Goal: Answer question/provide support: Share knowledge or assist other users

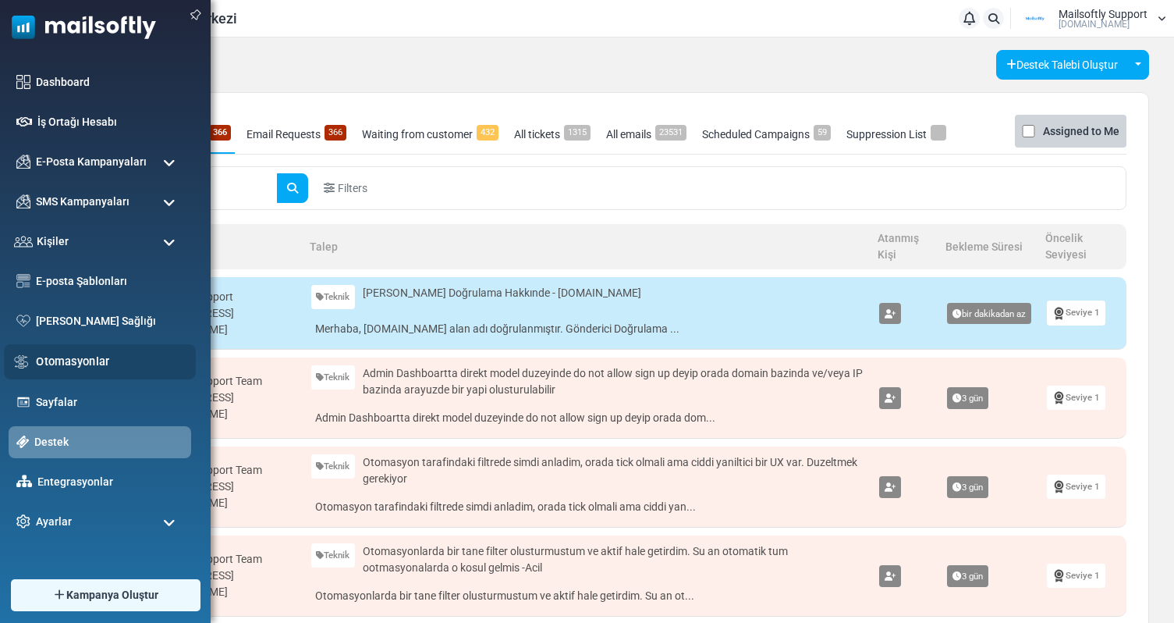
click at [69, 371] on div "Otomasyonlar" at bounding box center [100, 361] width 192 height 35
click at [76, 363] on link "Otomasyonlar" at bounding box center [111, 361] width 151 height 17
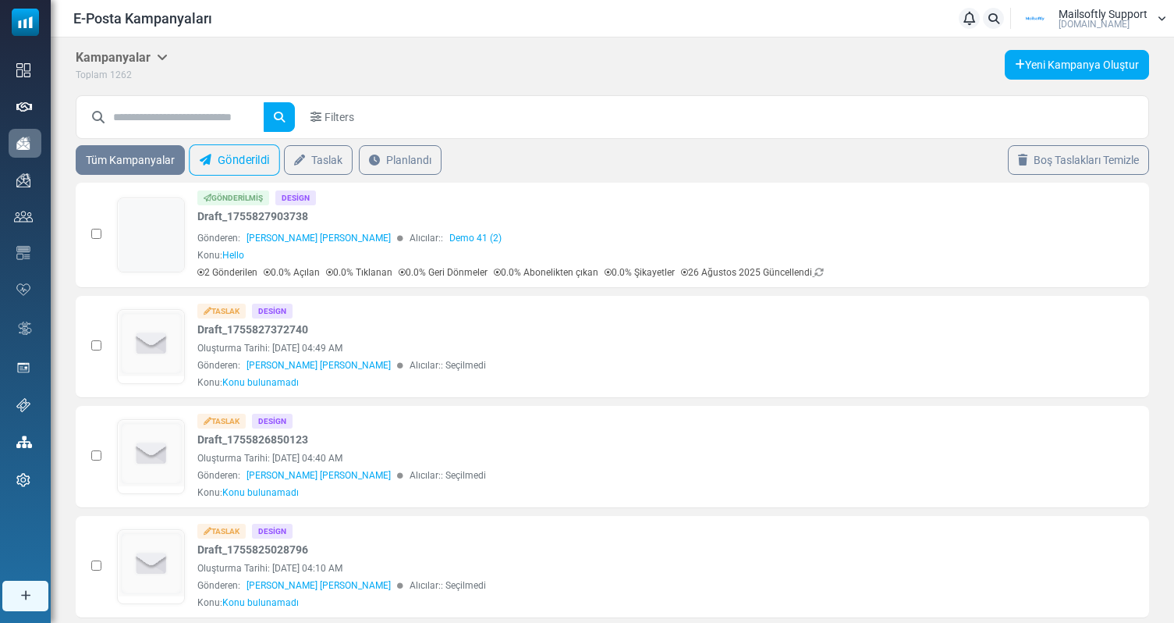
click at [250, 162] on link "Gönderildi" at bounding box center [234, 159] width 91 height 31
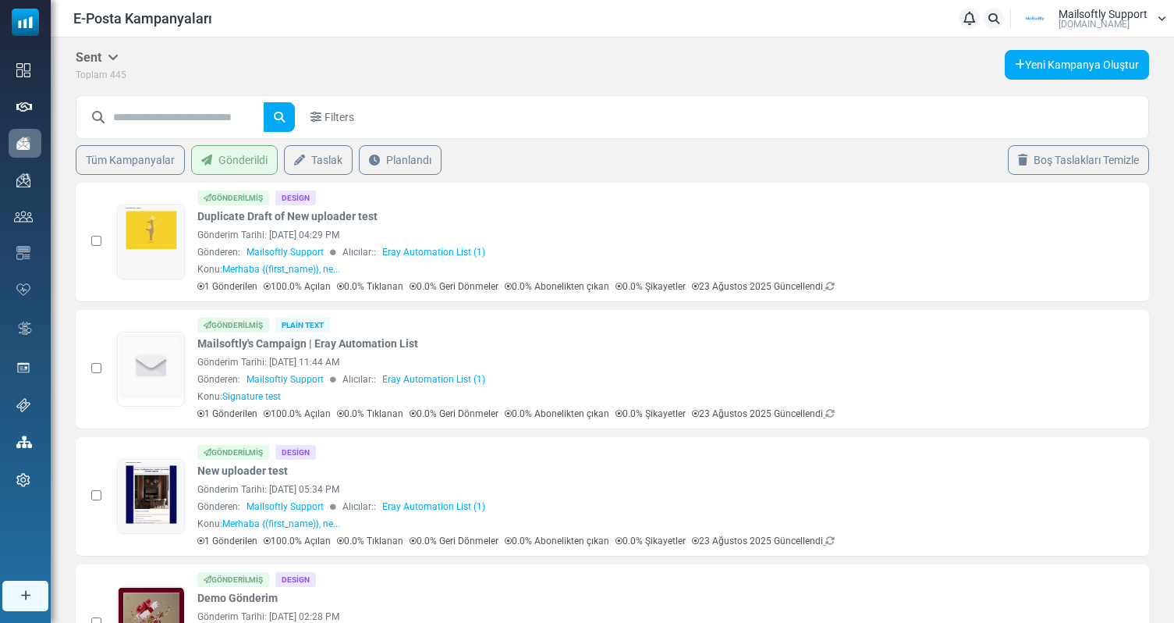
click at [407, 158] on link "Planlandı" at bounding box center [400, 160] width 83 height 30
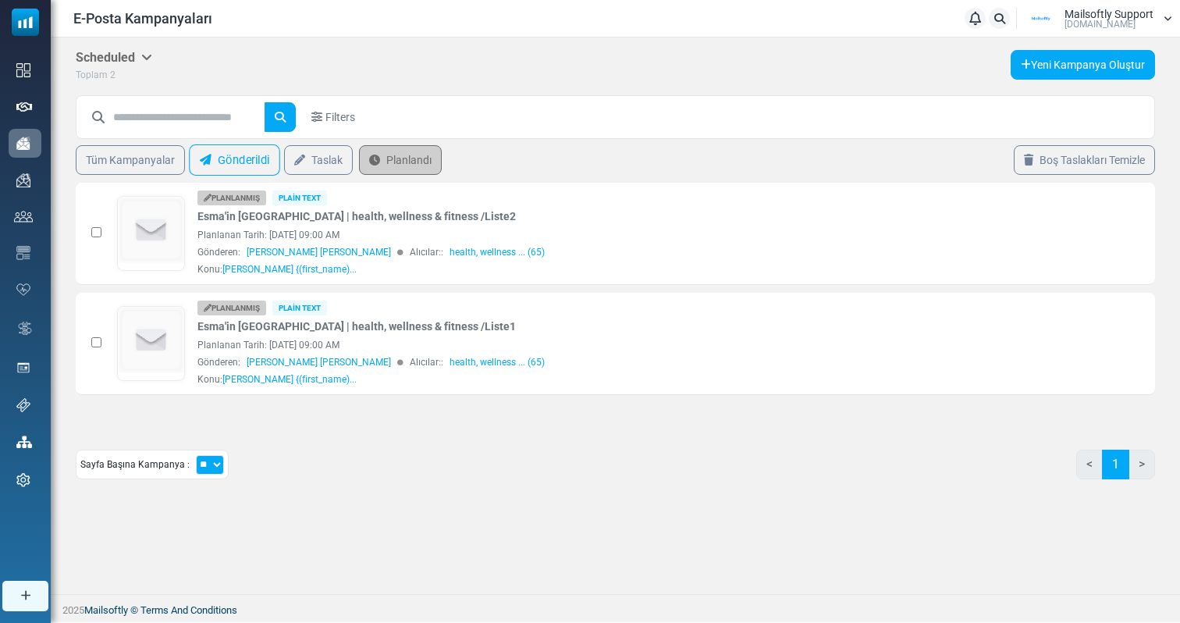
click at [241, 155] on link "Gönderildi" at bounding box center [234, 159] width 91 height 31
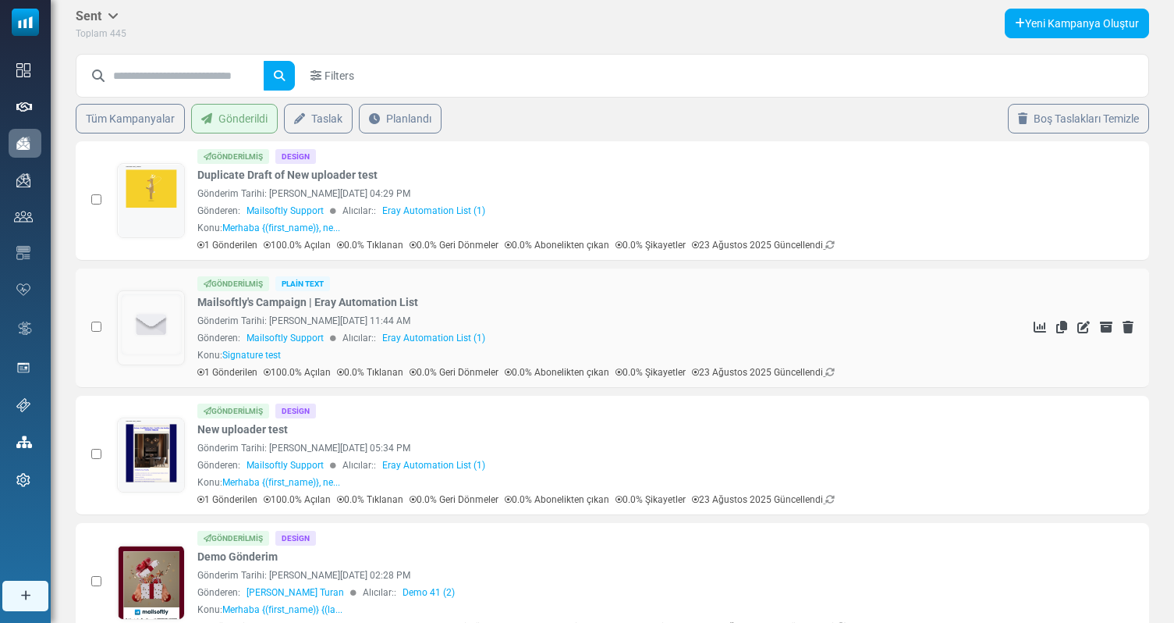
scroll to position [54, 0]
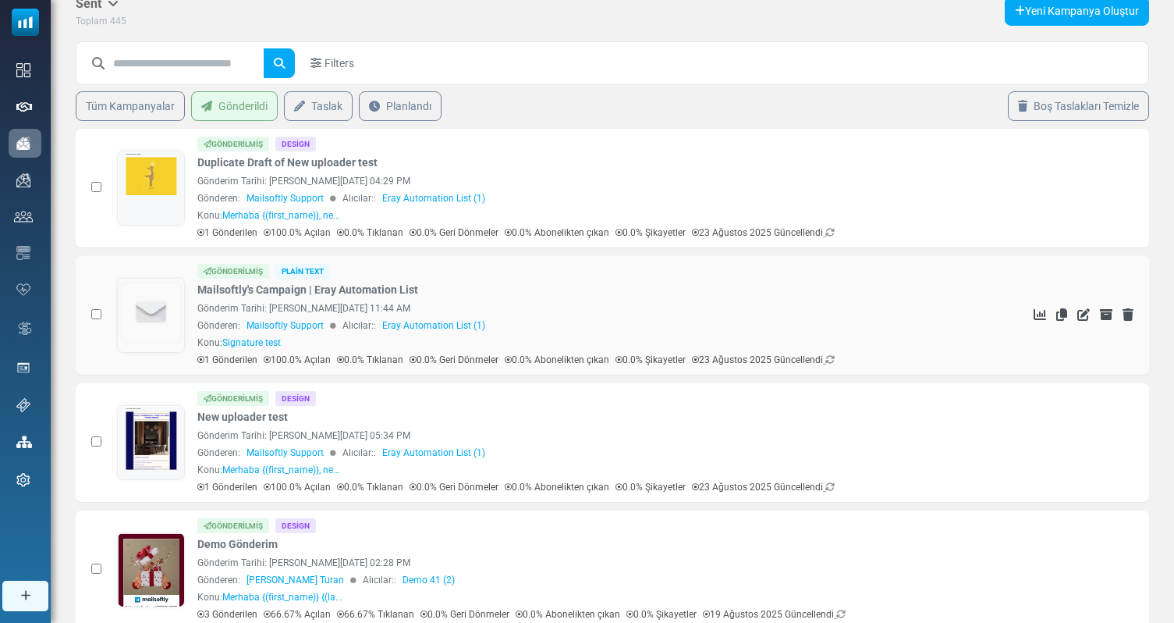
click at [306, 324] on span "Mailsoftly Support" at bounding box center [285, 325] width 77 height 14
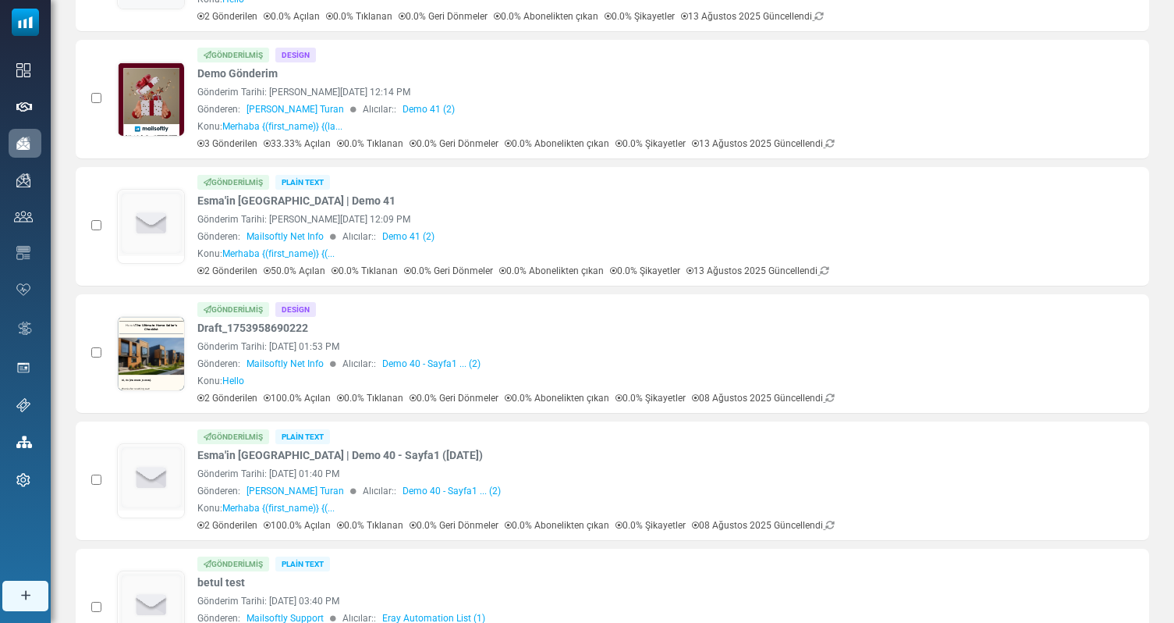
scroll to position [951, 0]
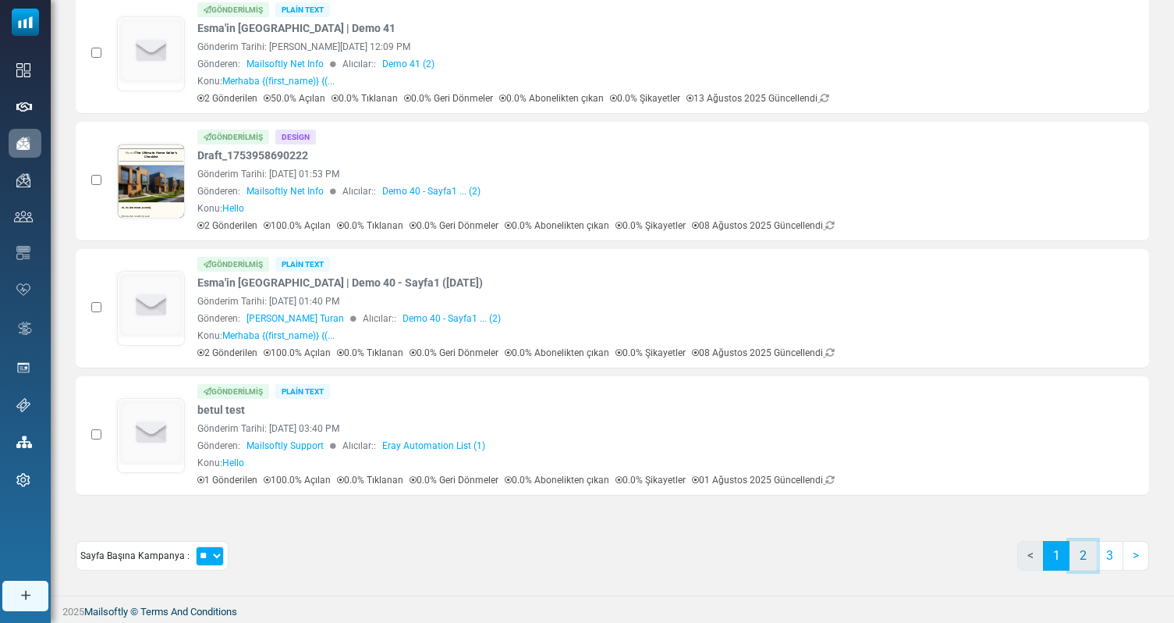
click at [1084, 565] on link "2" at bounding box center [1083, 556] width 27 height 30
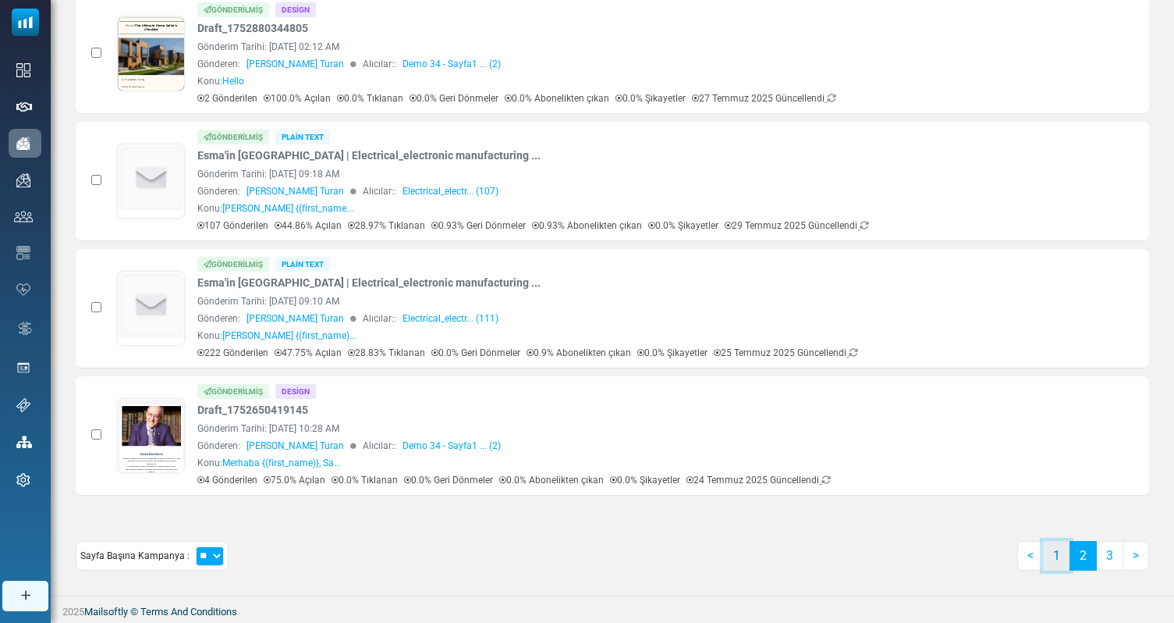
click at [1063, 560] on link "1" at bounding box center [1056, 556] width 27 height 30
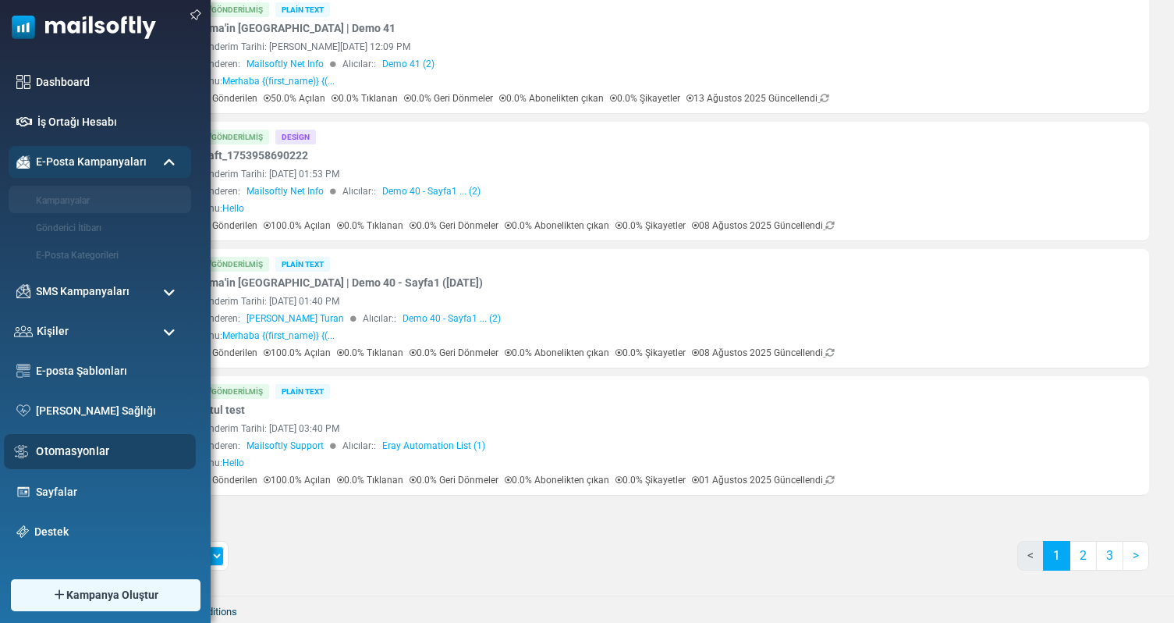
scroll to position [0, 0]
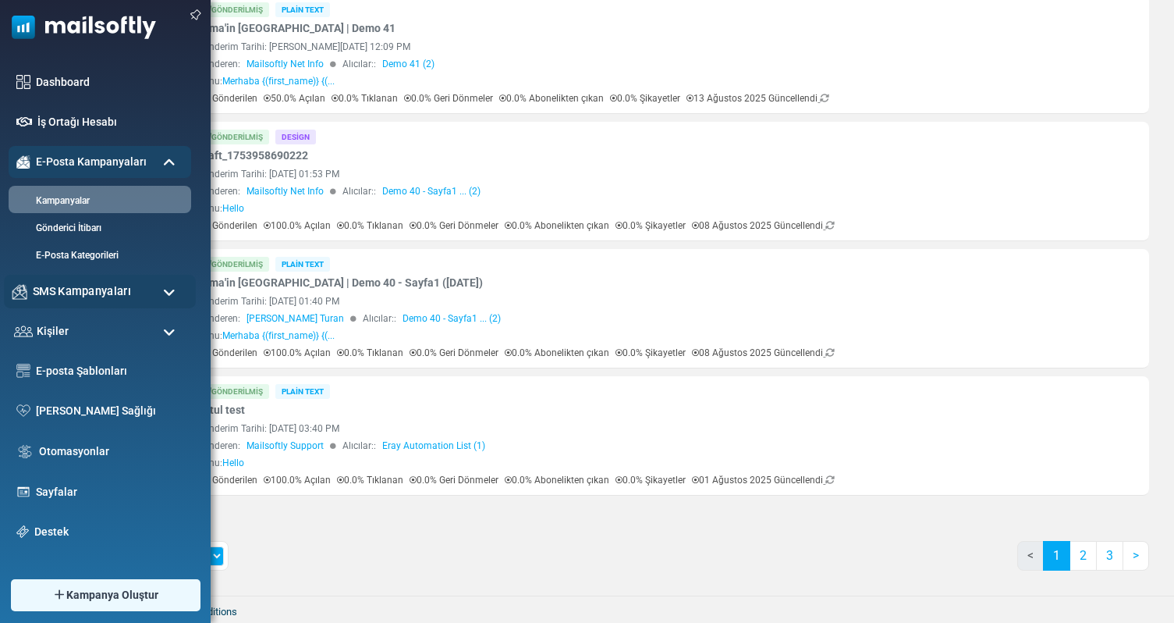
click at [74, 297] on span "SMS Kampanyaları" at bounding box center [82, 290] width 98 height 17
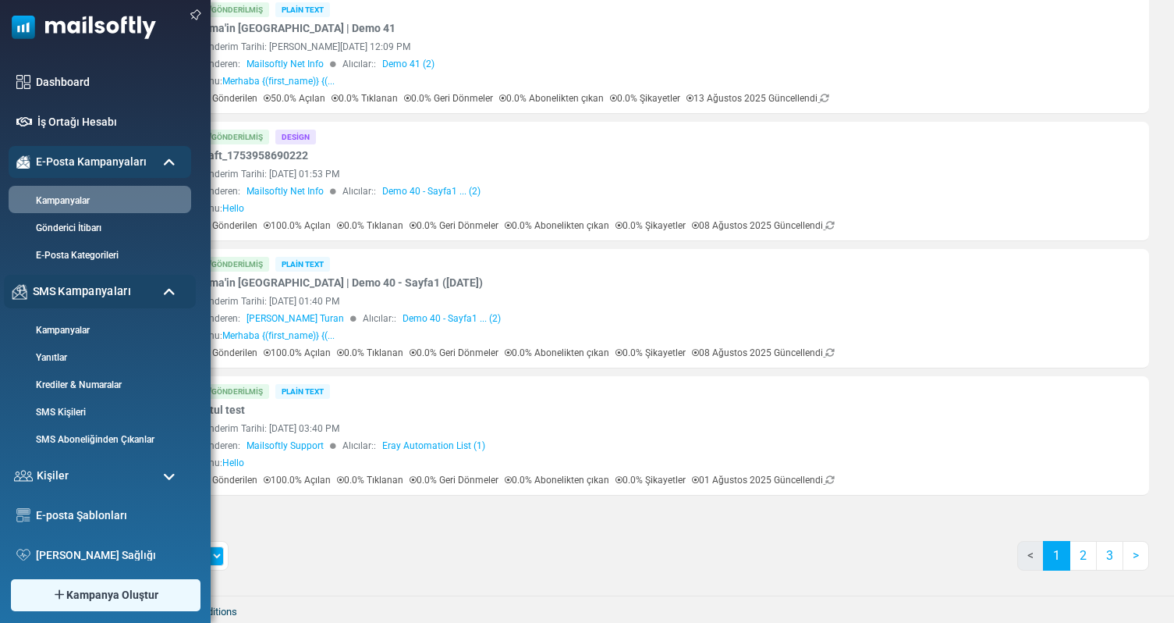
click at [74, 297] on span "SMS Kampanyaları" at bounding box center [82, 290] width 98 height 17
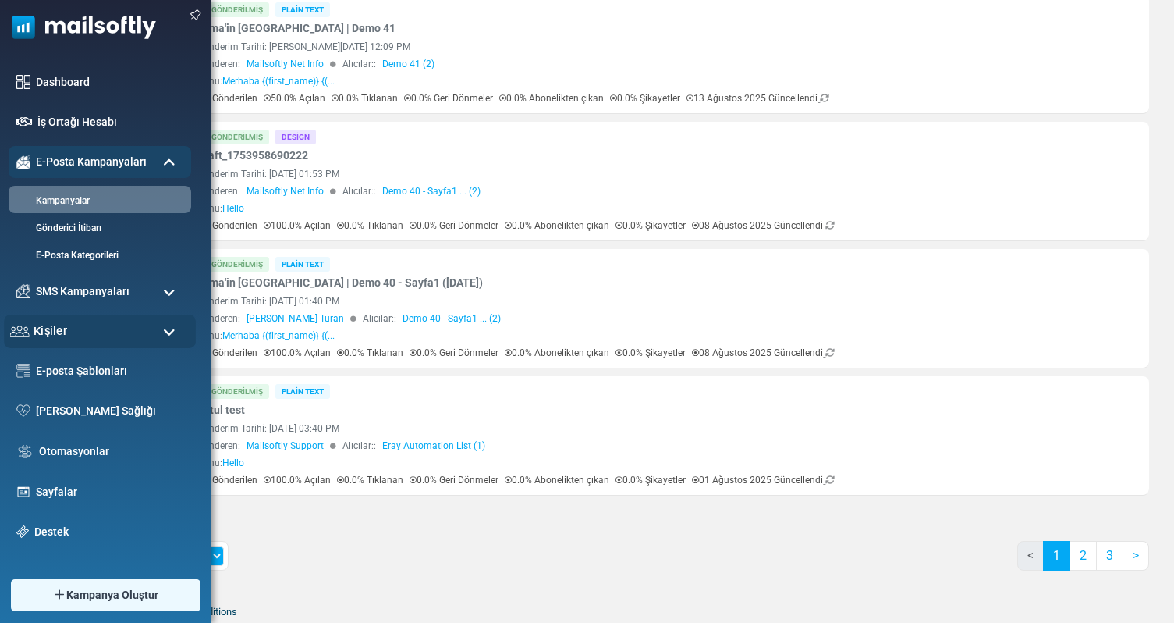
click at [104, 325] on div "Kişiler" at bounding box center [100, 331] width 192 height 34
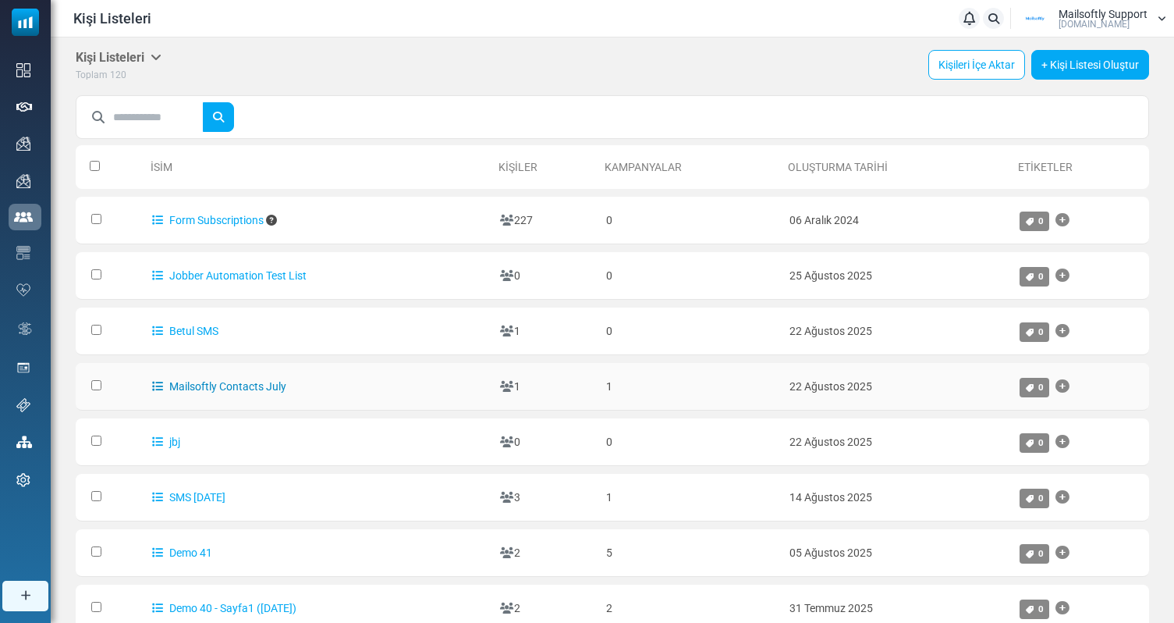
click at [213, 382] on link "Mailsoftly Contacts July" at bounding box center [219, 386] width 134 height 12
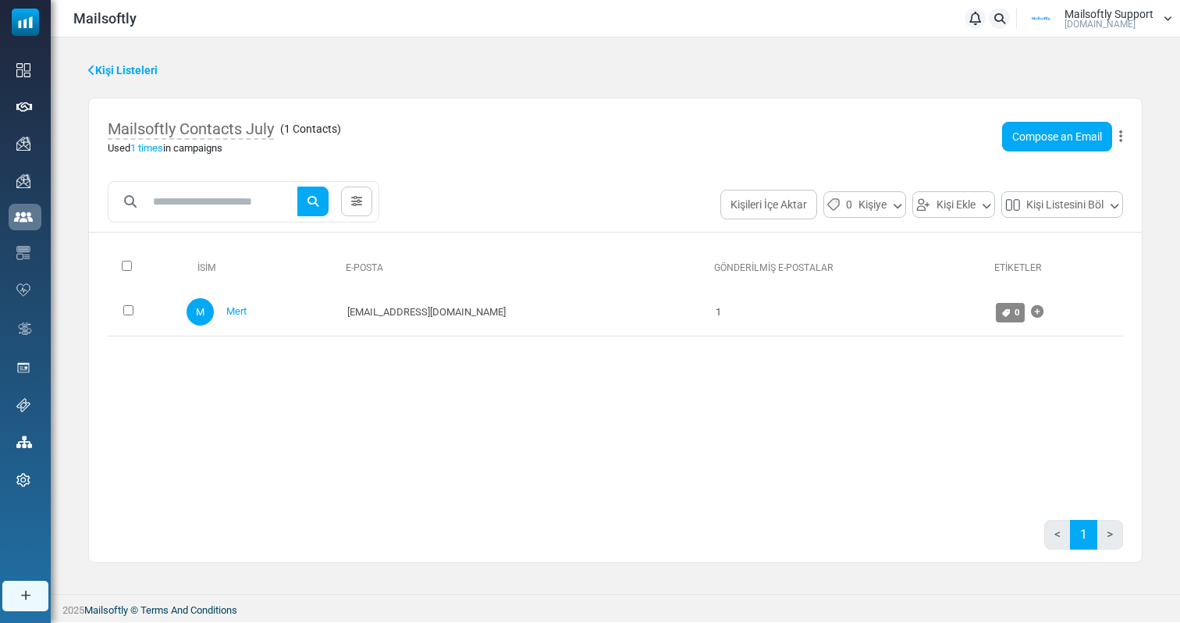
click at [167, 150] on link "Used 1 times in campaigns" at bounding box center [165, 148] width 115 height 12
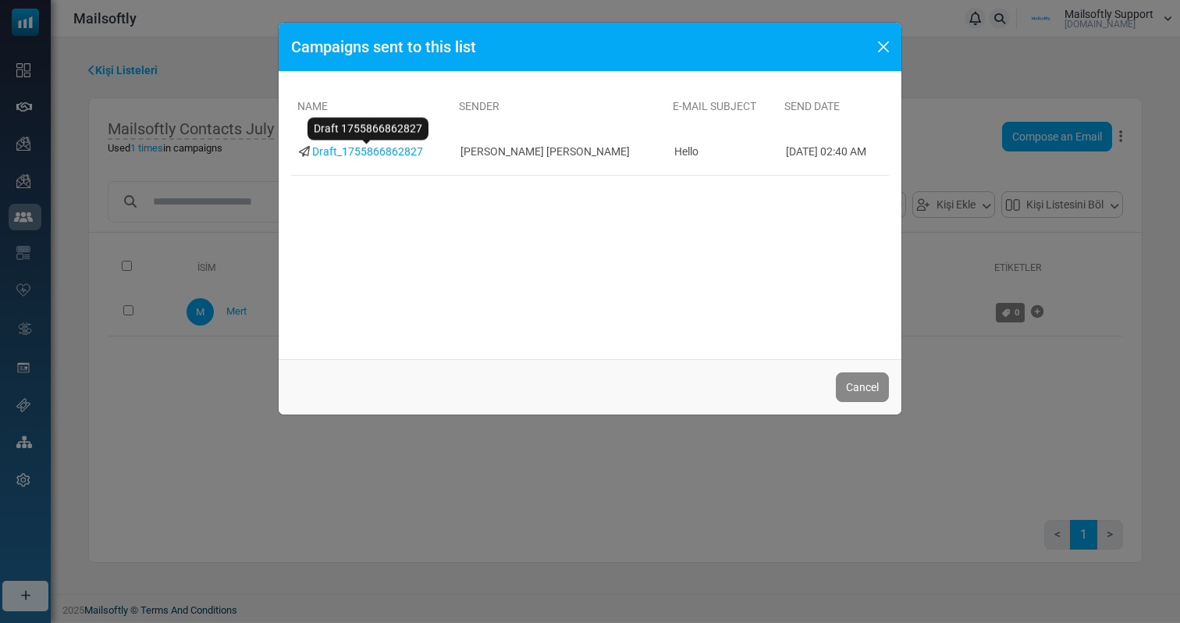
click at [162, 45] on div "Campaigns sent to this list NAME SENDER E-MAIL SUBJECT SEND DATE Draft_17558668…" at bounding box center [590, 311] width 1180 height 623
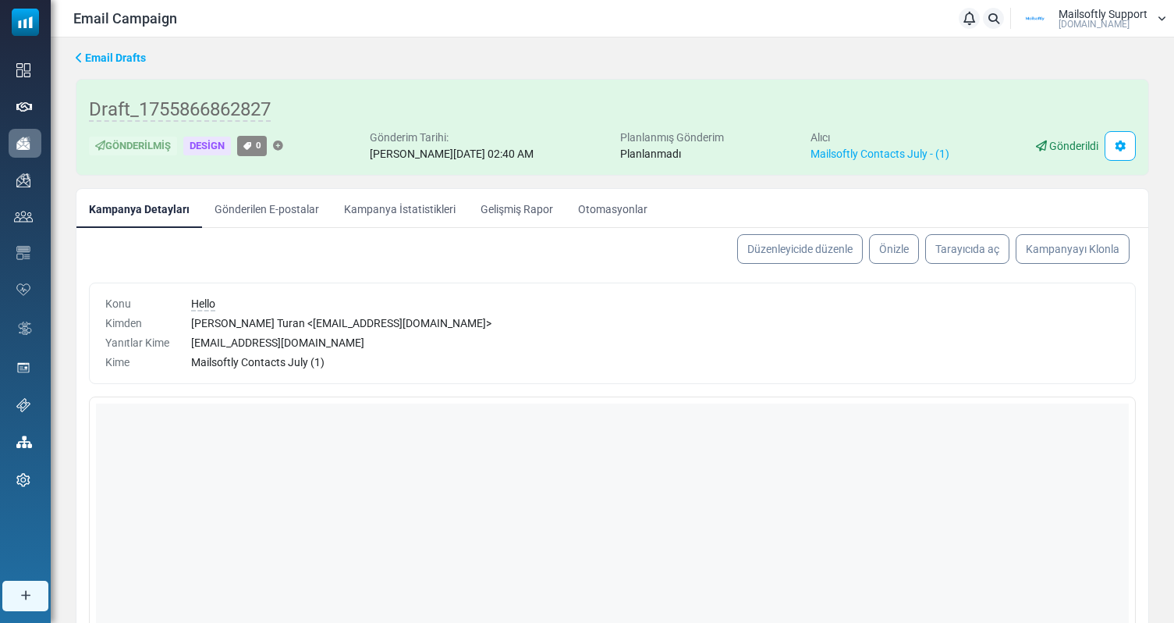
click at [385, 203] on link "Kampanya İstatistikleri" at bounding box center [400, 208] width 137 height 39
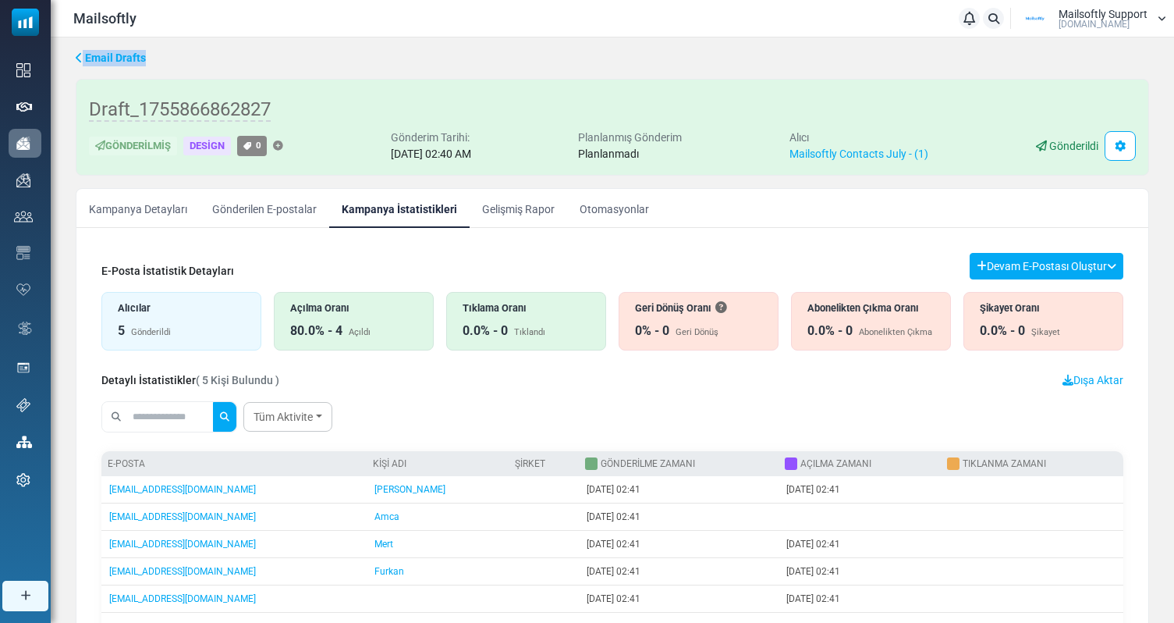
click at [260, 208] on link "Gönderilen E-postalar" at bounding box center [265, 208] width 130 height 39
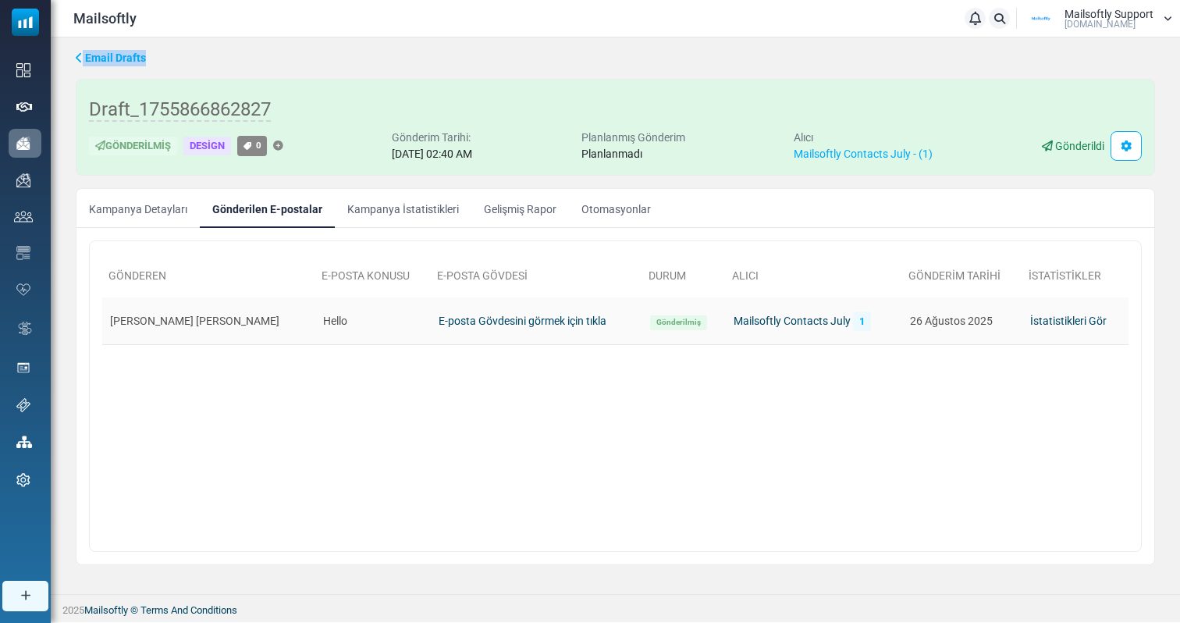
click at [471, 321] on link "E-posta Gövdesini görmek için tıkla" at bounding box center [523, 320] width 168 height 12
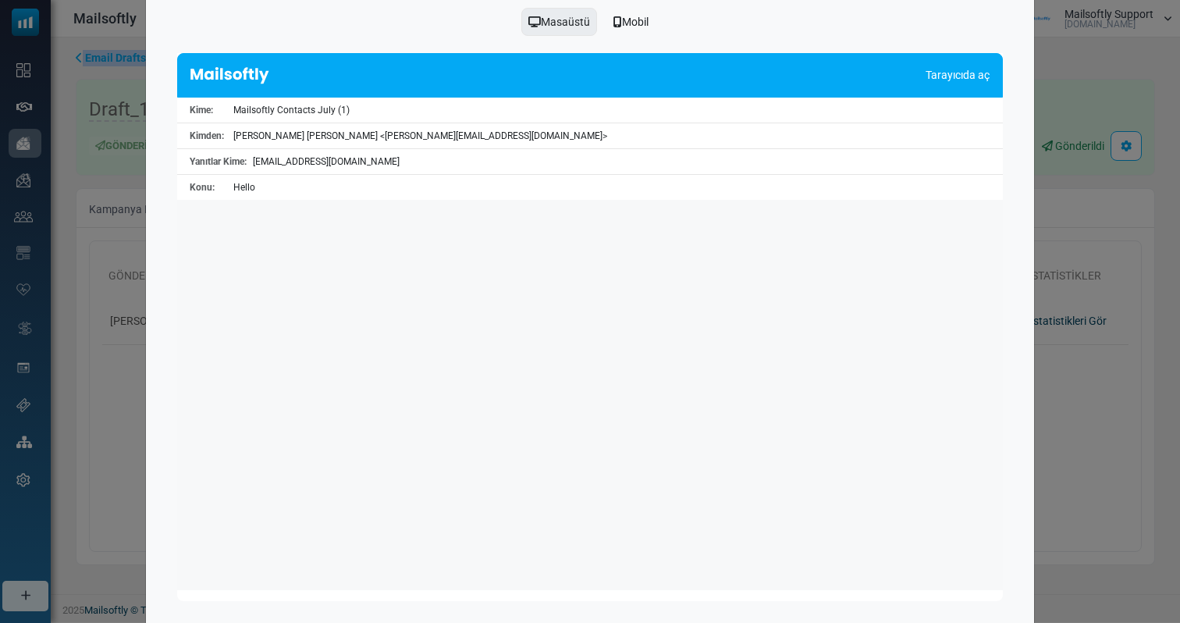
scroll to position [148, 0]
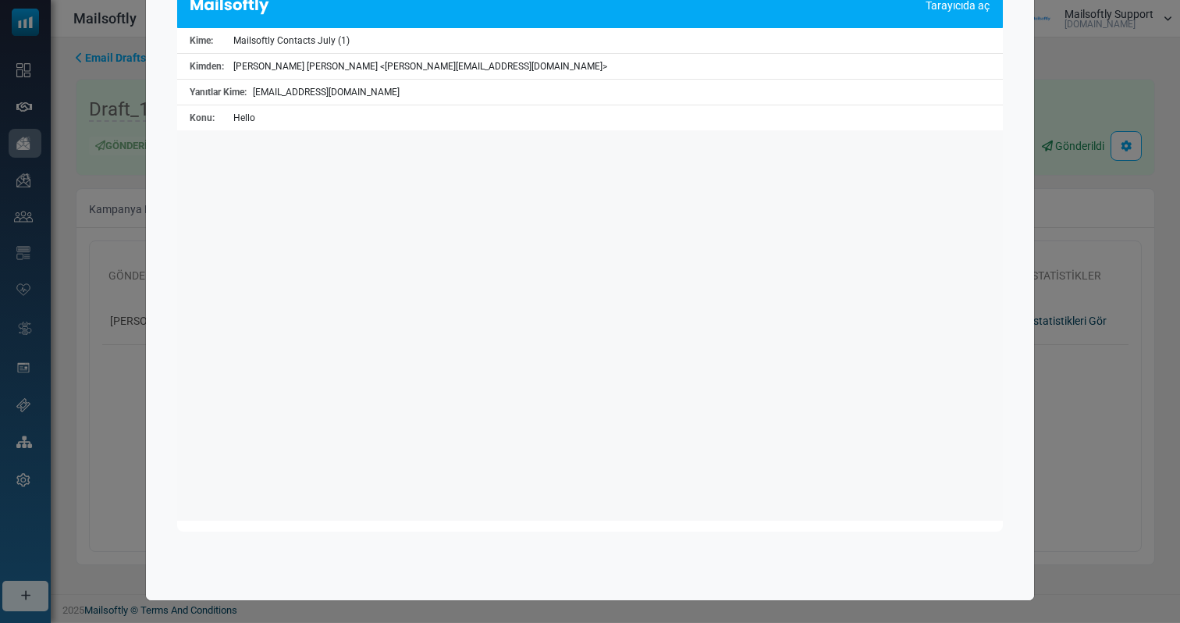
click at [112, 456] on div "Önizleme Masaüstü Mobil Tarayıcıda aç Kime: Mailsoftly Contacts July (1) Kimden:" at bounding box center [590, 311] width 1180 height 623
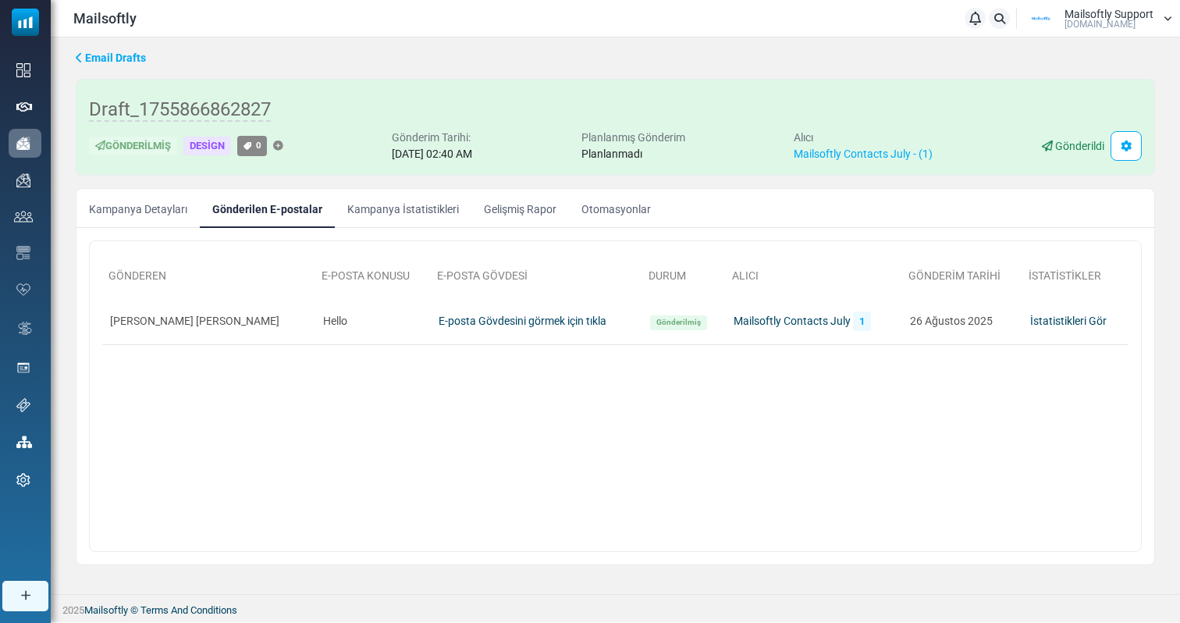
click at [154, 216] on link "Kampanya Detayları" at bounding box center [137, 208] width 123 height 39
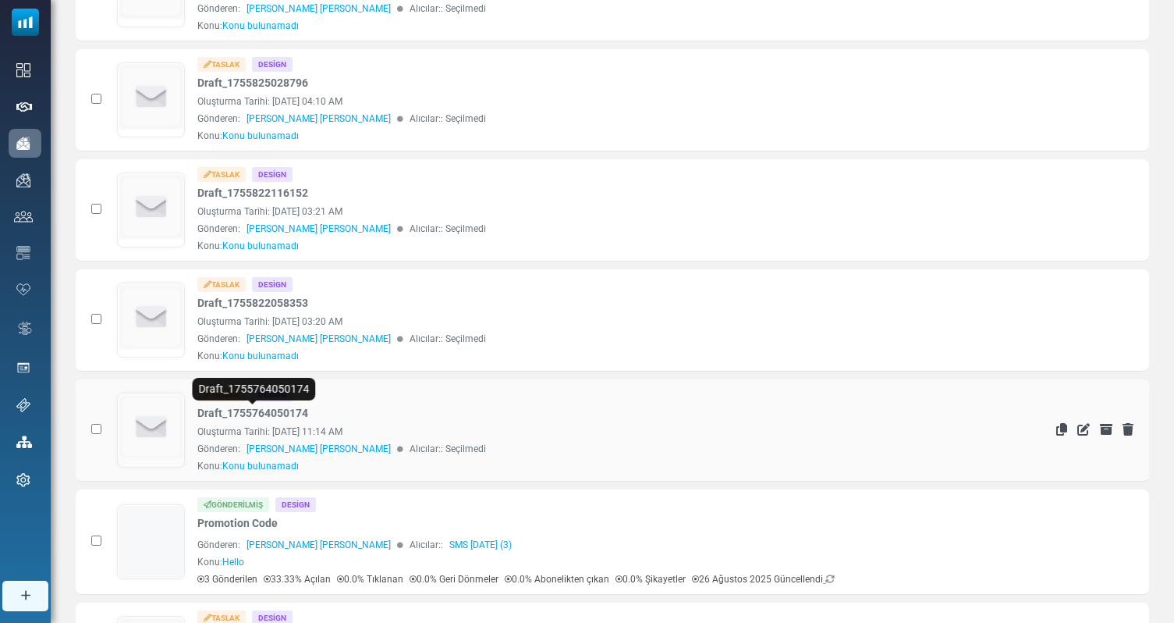
scroll to position [786, 0]
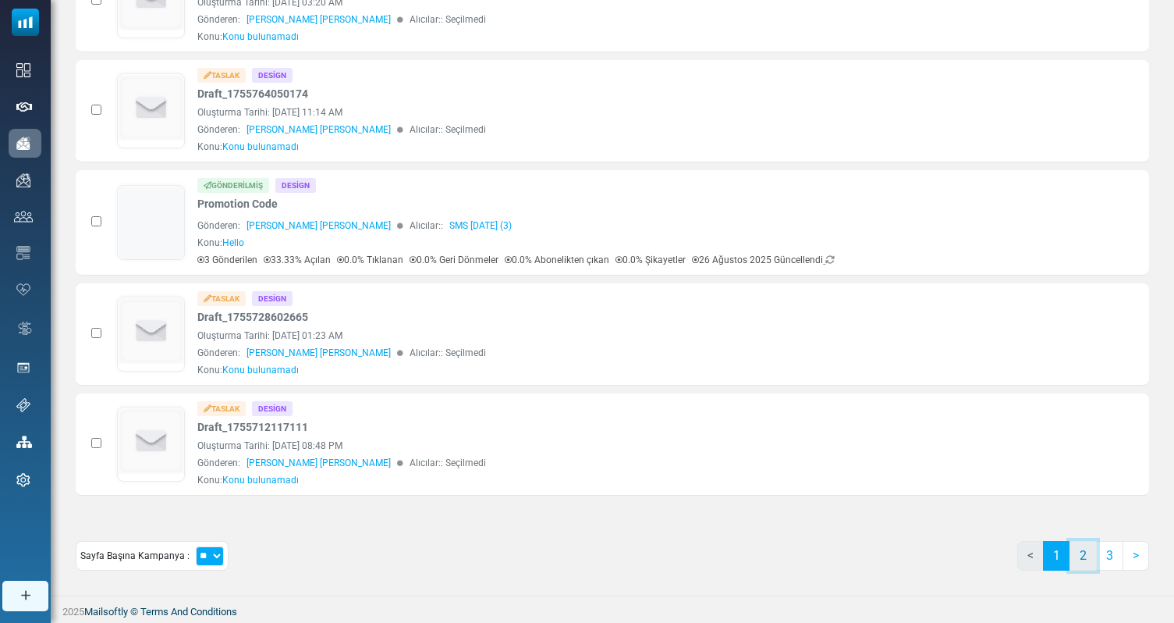
click at [1084, 565] on link "2" at bounding box center [1083, 556] width 27 height 30
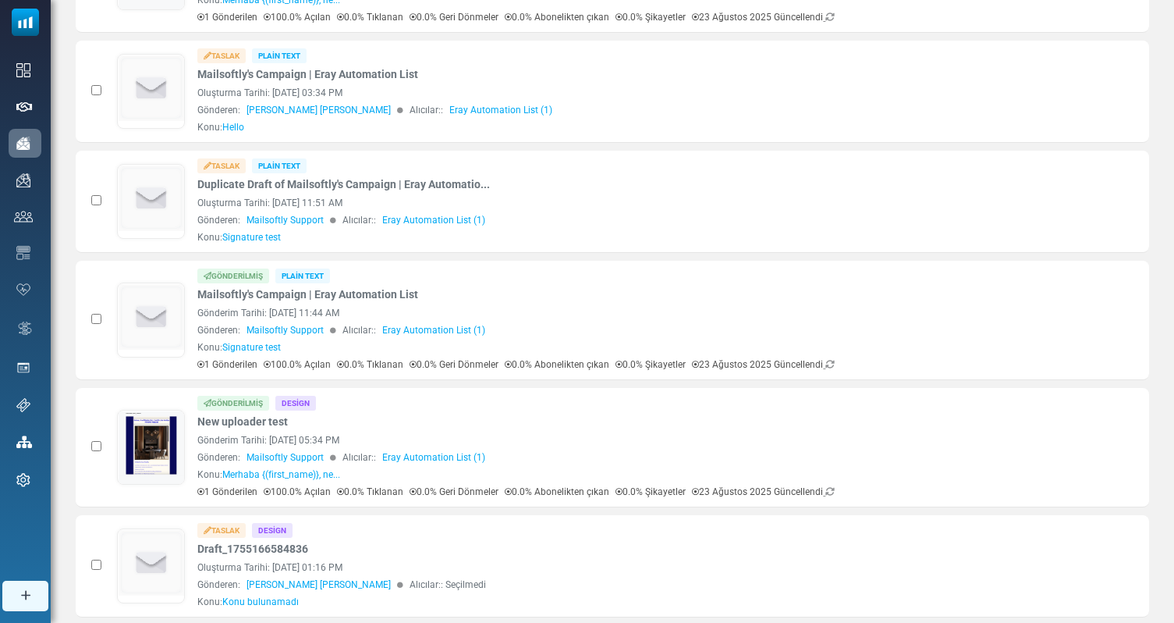
scroll to position [0, 0]
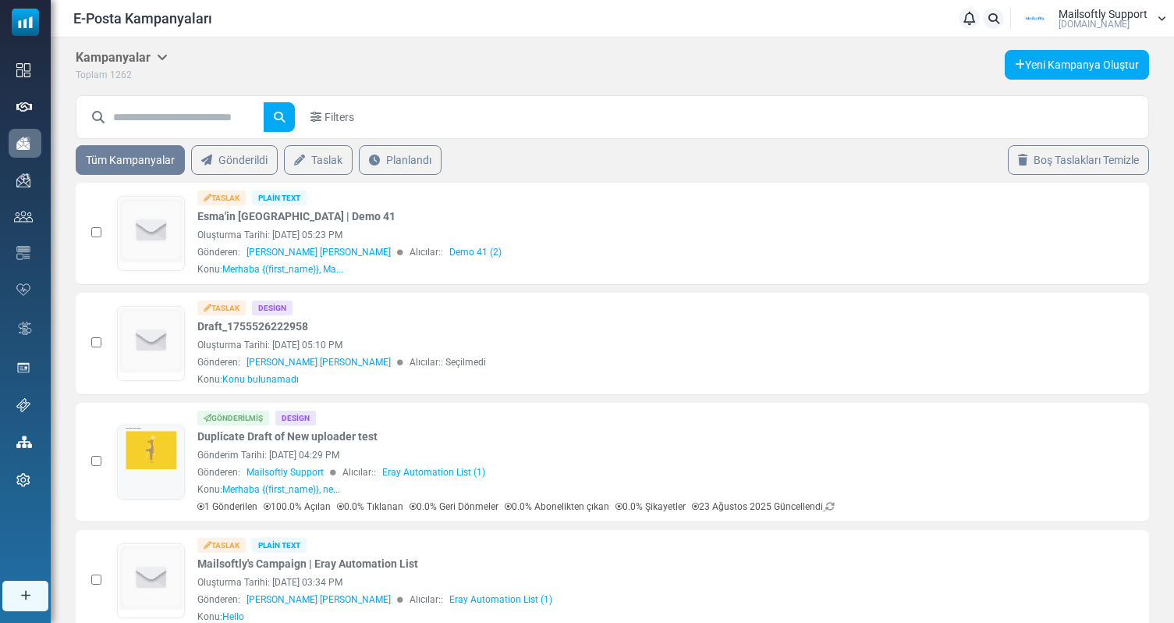
click at [153, 59] on h5 "Kampanyalar" at bounding box center [122, 57] width 92 height 15
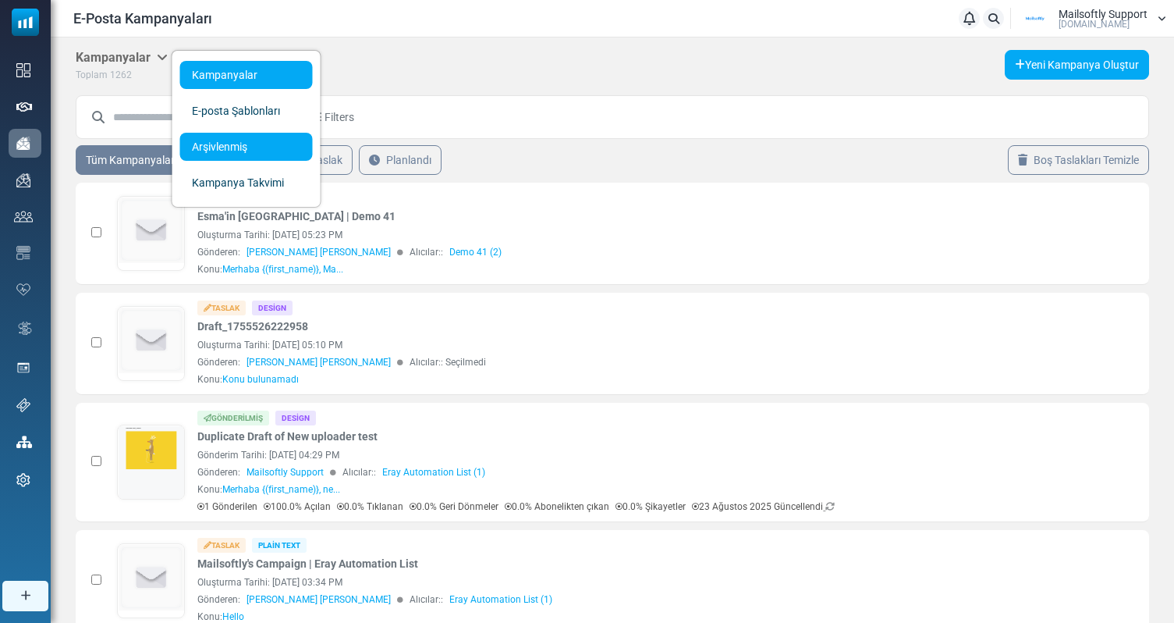
click at [229, 142] on link "Arşivlenmiş" at bounding box center [246, 147] width 133 height 28
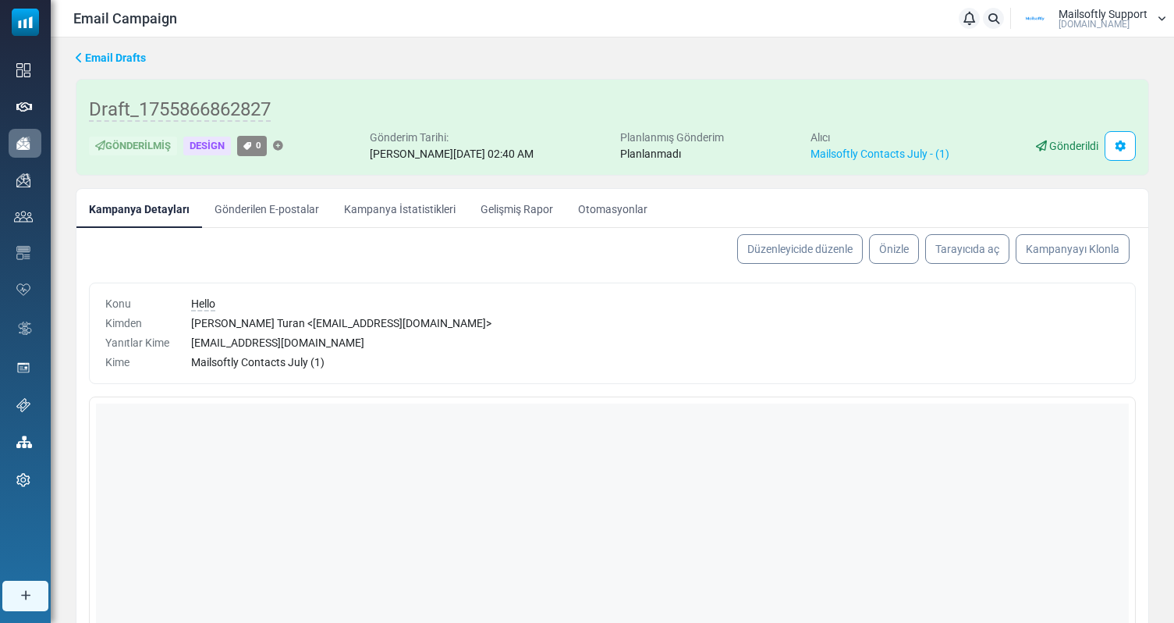
click at [716, 209] on ul "Kampanya Detayları Gönderilen E-postalar Kampanya İstatistikleri Gelişmiş Rapor…" at bounding box center [612, 208] width 1072 height 39
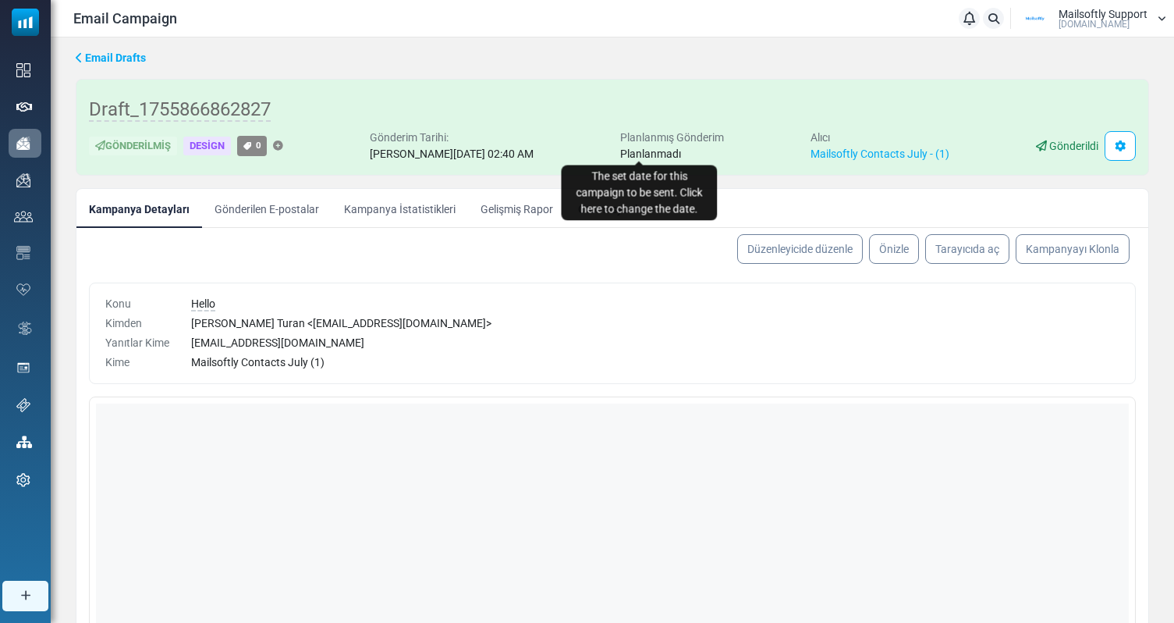
click at [653, 151] on span "Planlanmadı" at bounding box center [650, 153] width 61 height 12
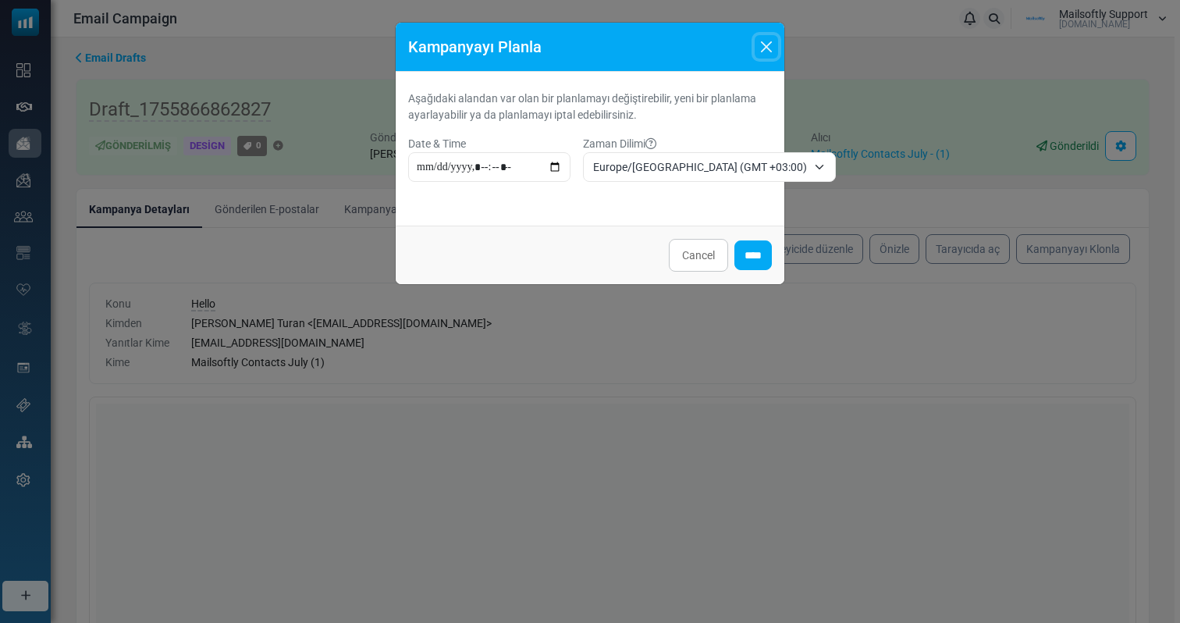
click at [769, 48] on button "Close" at bounding box center [766, 46] width 23 height 23
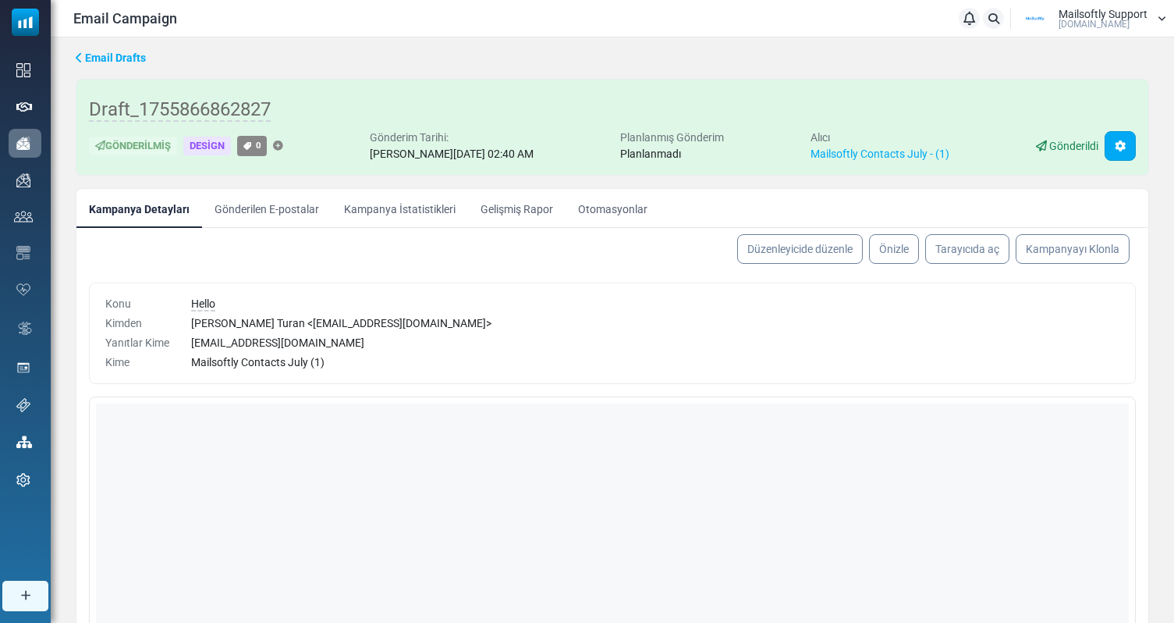
click at [1127, 152] on link at bounding box center [1120, 146] width 31 height 30
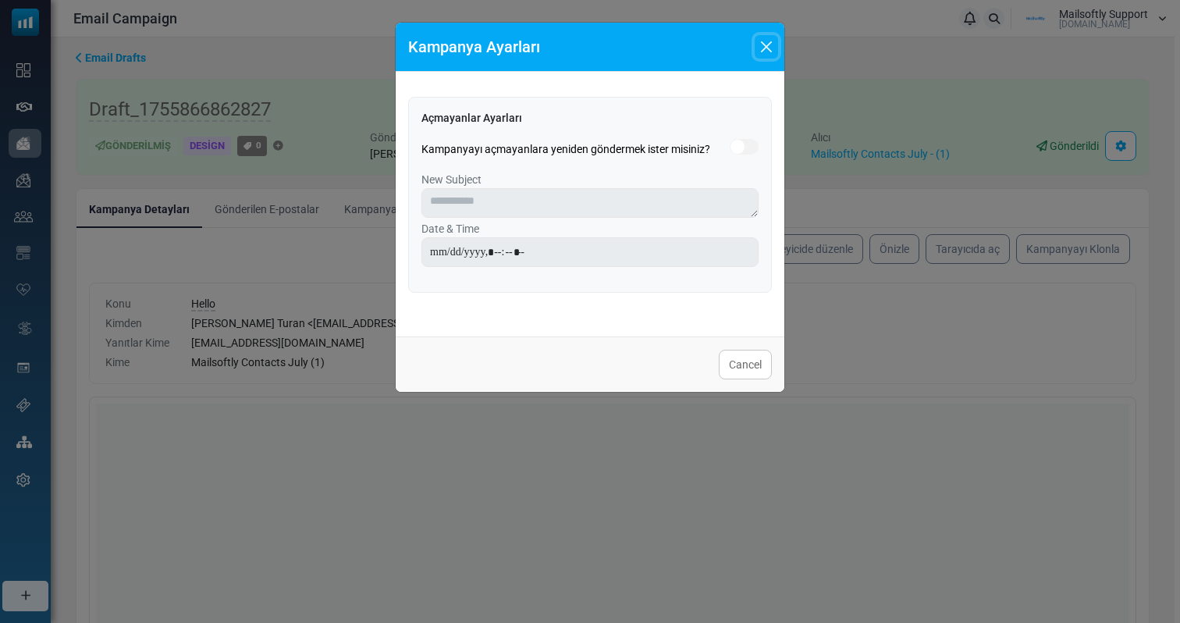
click at [765, 49] on button "Close" at bounding box center [766, 46] width 23 height 23
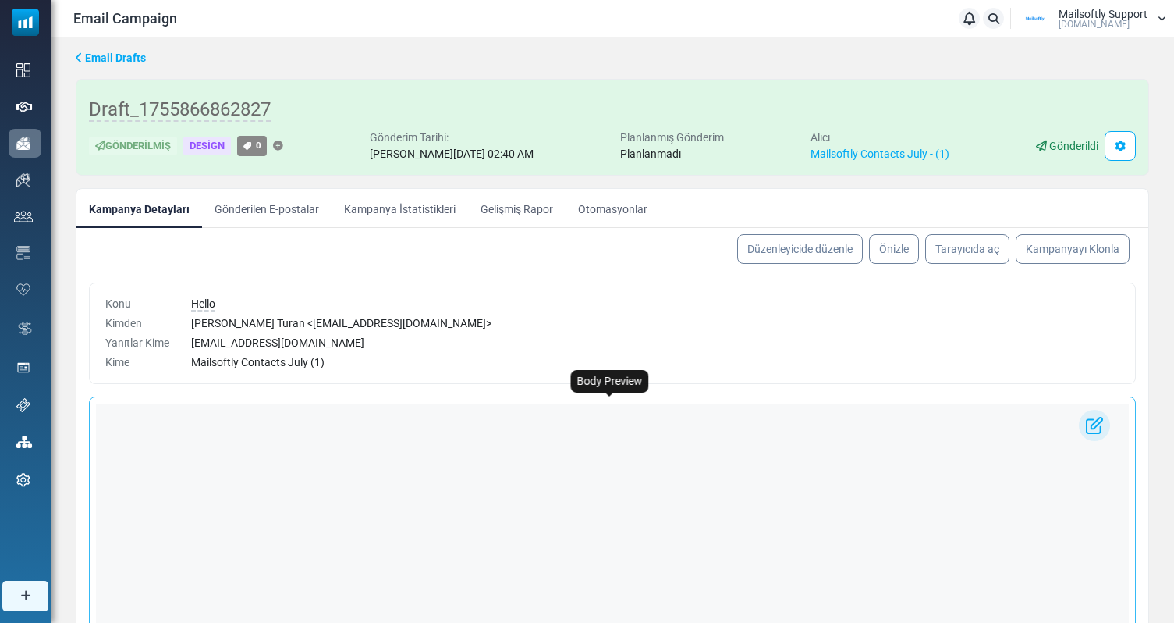
click at [491, 403] on html at bounding box center [612, 403] width 1033 height 0
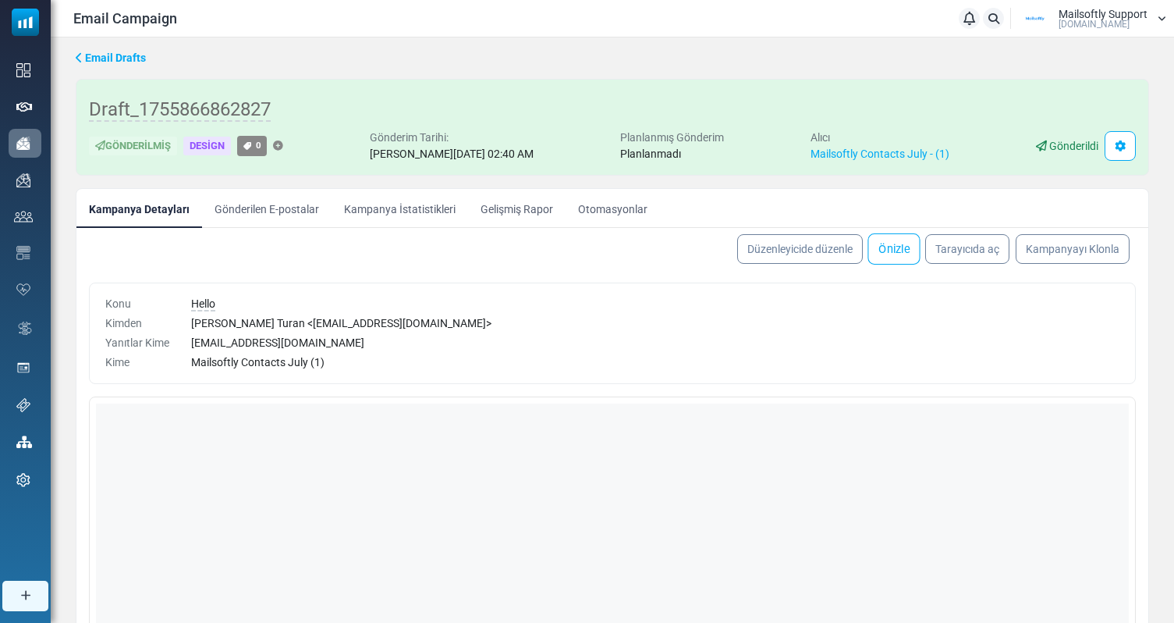
click at [880, 258] on link "Önizle" at bounding box center [894, 248] width 52 height 31
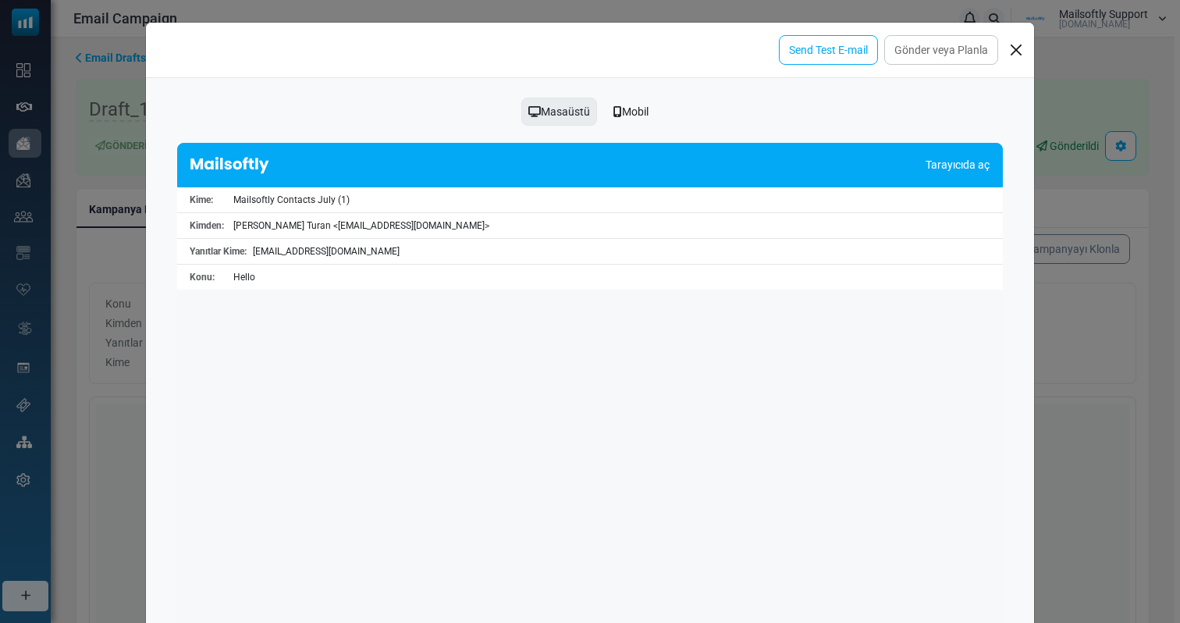
click at [1139, 369] on div "Önizleme Send Test E-mail Gönder veya Planla Masaüstü Mobil Tarayıcıda aç Kime:…" at bounding box center [590, 311] width 1180 height 623
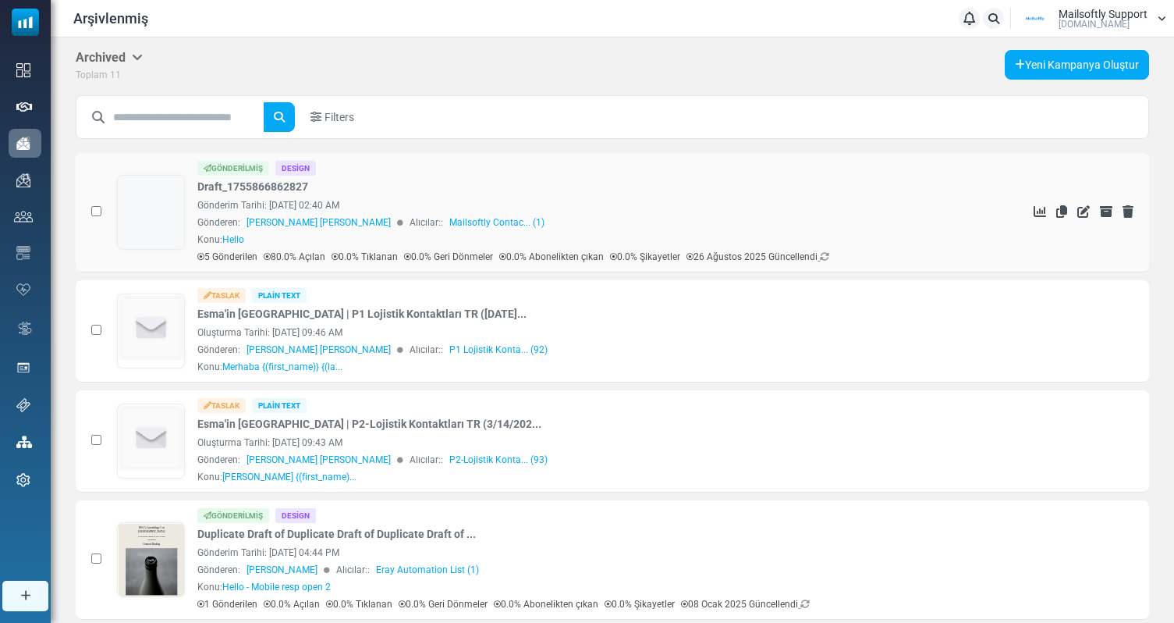
click at [523, 179] on div "Gönderilmiş Design Draft_1755866862827 Gönderim Tarihi: August 26, 2025 at 02:4…" at bounding box center [594, 212] width 794 height 103
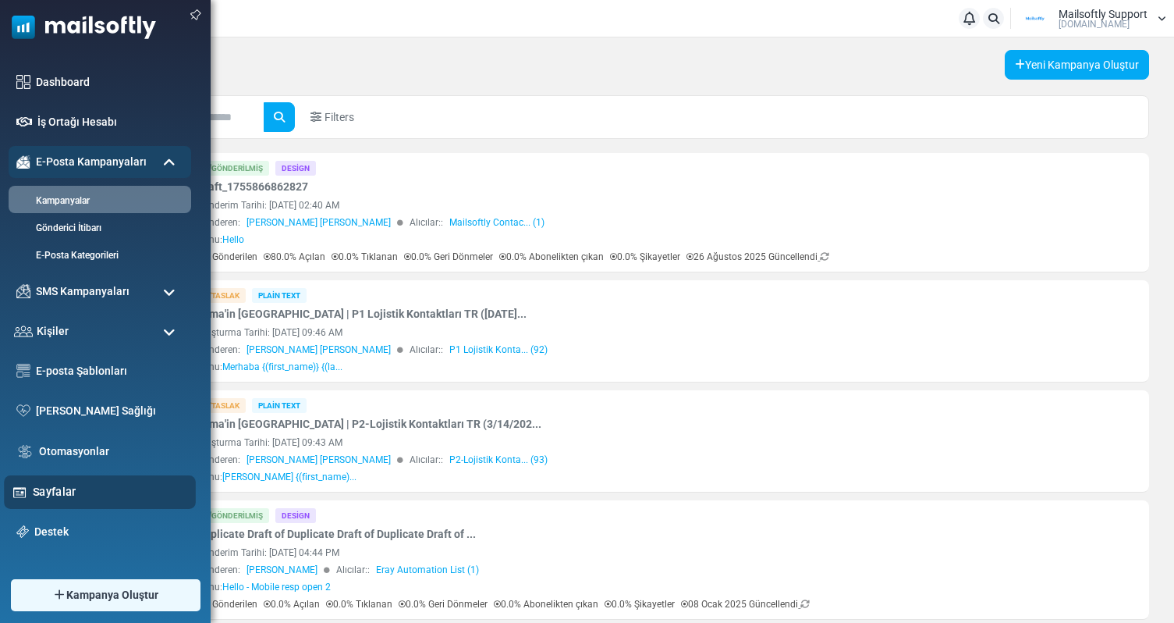
click at [45, 493] on link "Sayfalar" at bounding box center [110, 491] width 154 height 17
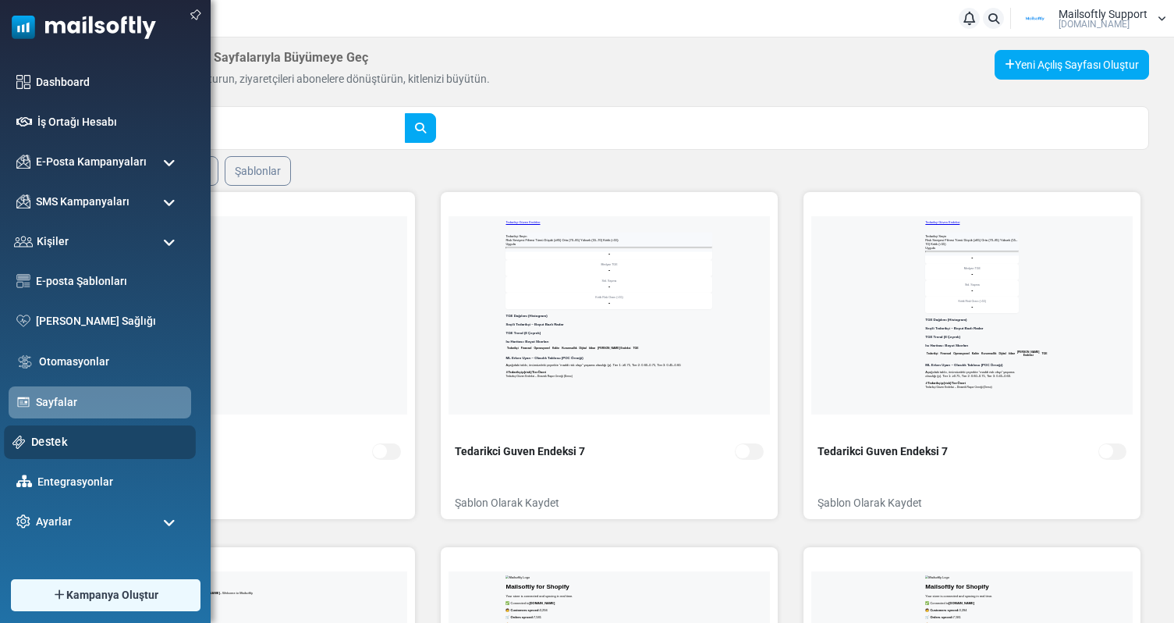
click at [51, 438] on link "Destek" at bounding box center [109, 441] width 156 height 17
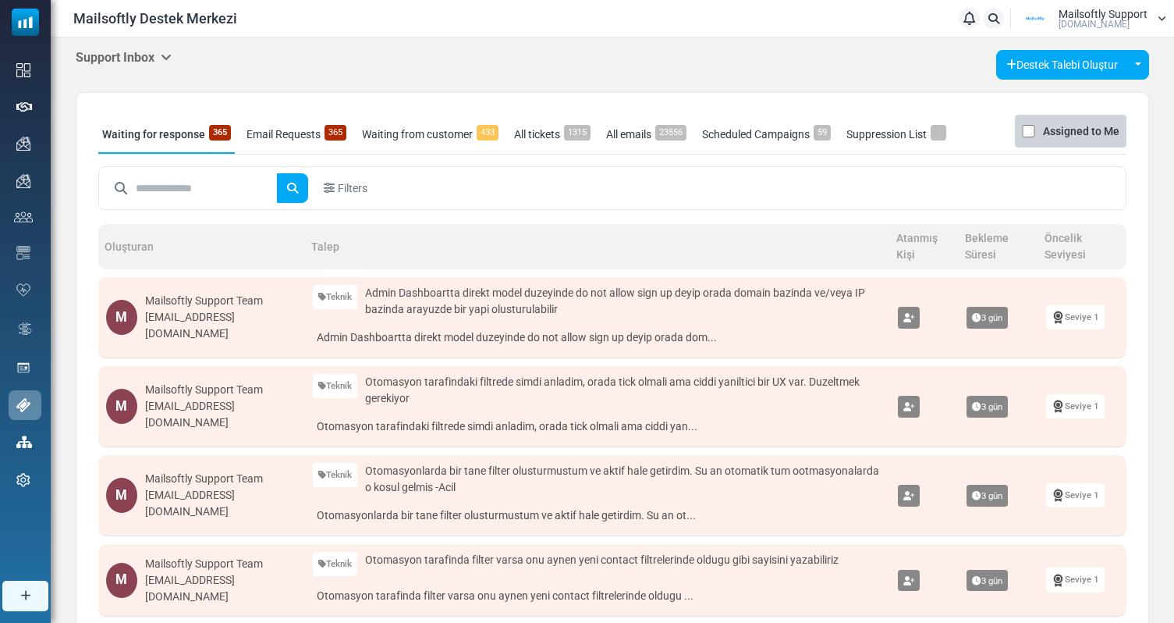
scroll to position [62, 0]
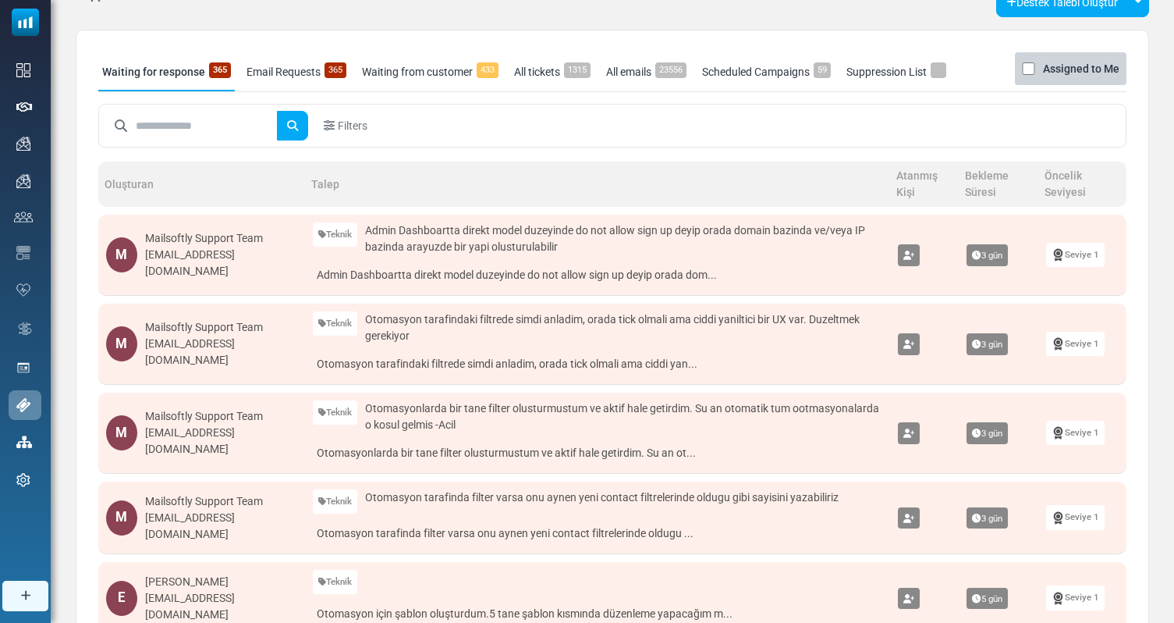
click at [479, 80] on link "Waiting from customer 433" at bounding box center [430, 71] width 144 height 39
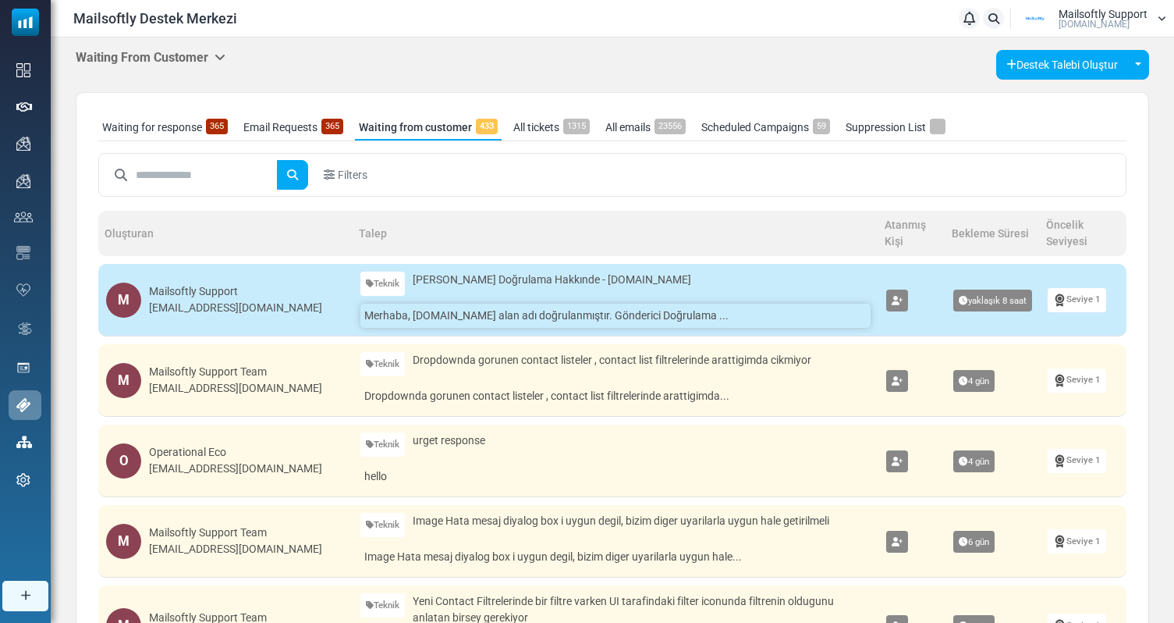
click at [449, 316] on link "Merhaba, [DOMAIN_NAME] alan adı doğrulanmıştır. Gönderici Doğrulama ..." at bounding box center [615, 316] width 510 height 24
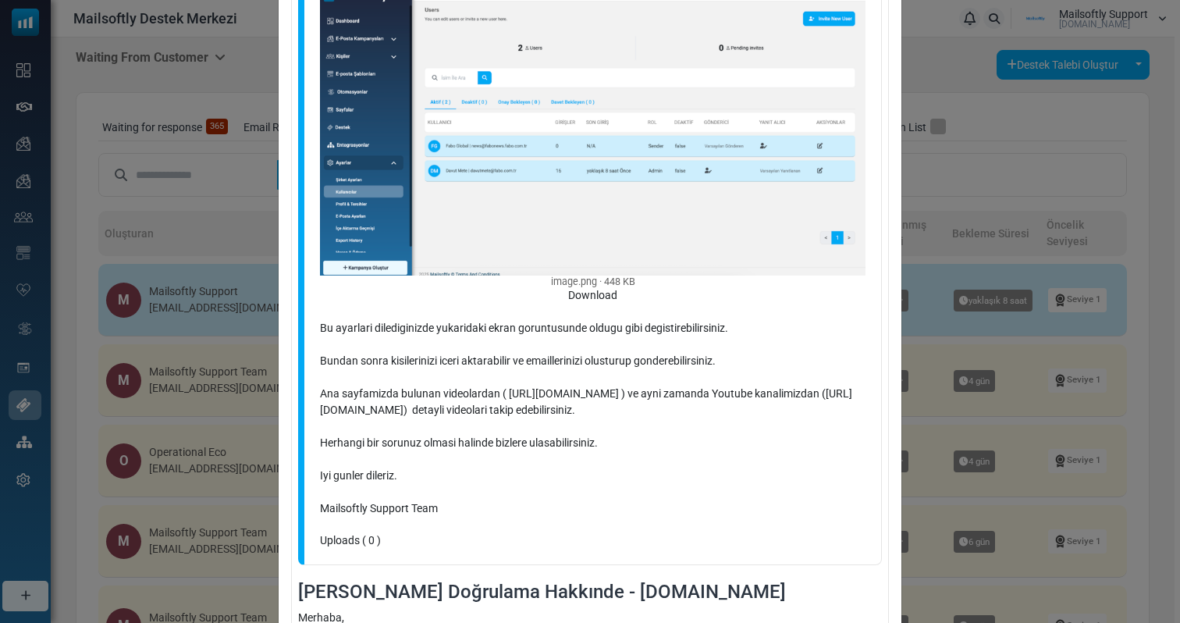
scroll to position [321, 0]
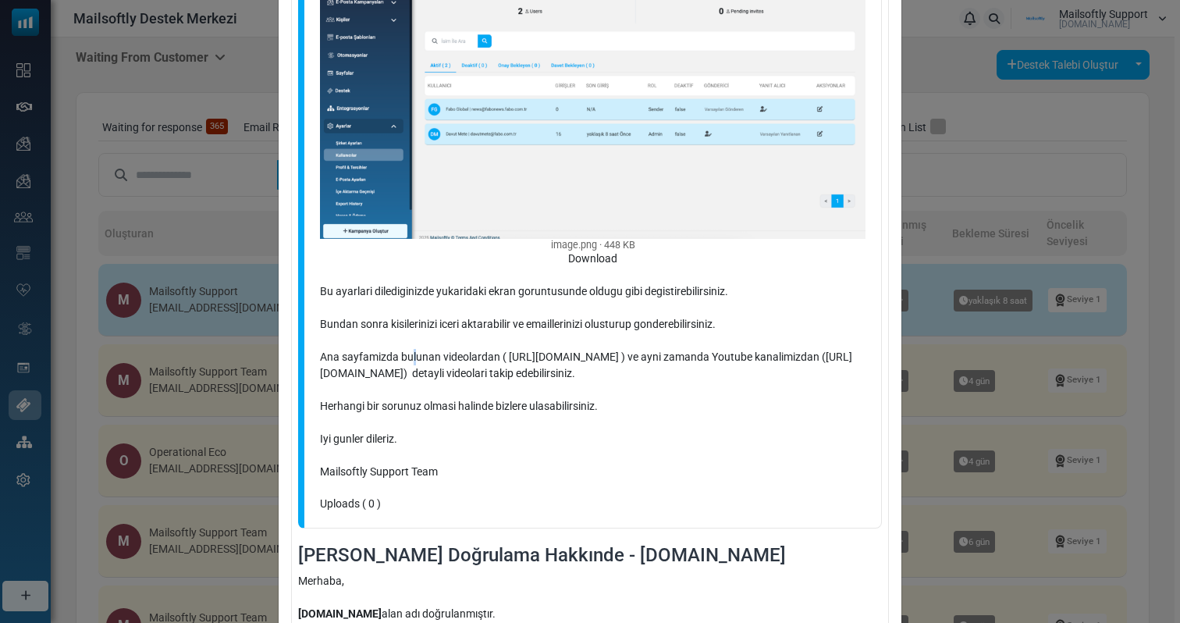
click at [413, 364] on div "Merhaba, Su an icin varsayilan gonderici ve yanit alici olarak asagidaki sekild…" at bounding box center [592, 181] width 545 height 597
drag, startPoint x: 446, startPoint y: 396, endPoint x: 446, endPoint y: 382, distance: 13.3
click at [446, 382] on div "Merhaba, Su an icin varsayilan gonderici ve yanit alici olarak asagidaki sekild…" at bounding box center [592, 181] width 545 height 597
click at [442, 406] on div "Merhaba, Su an icin varsayilan gonderici ve yanit alici olarak asagidaki sekild…" at bounding box center [592, 181] width 545 height 597
drag, startPoint x: 408, startPoint y: 451, endPoint x: 408, endPoint y: 421, distance: 30.4
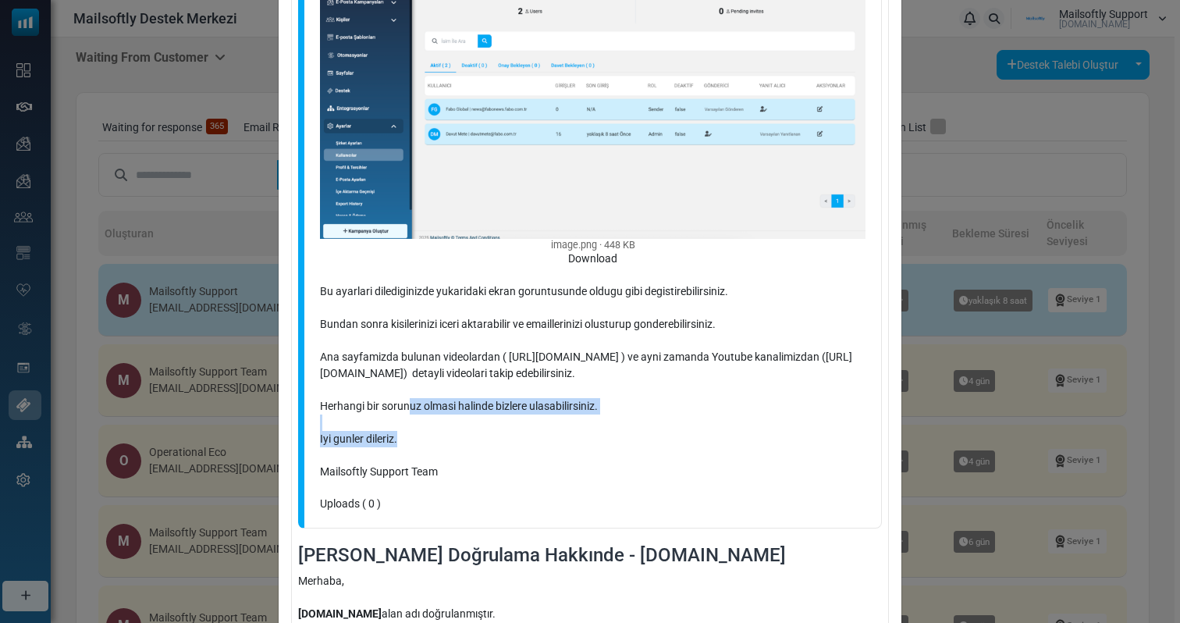
click at [408, 421] on div "Merhaba, Su an icin varsayilan gonderici ve yanit alici olarak asagidaki sekild…" at bounding box center [592, 181] width 545 height 597
click at [411, 448] on div "Merhaba, Su an icin varsayilan gonderici ve yanit alici olarak asagidaki sekild…" at bounding box center [592, 181] width 545 height 597
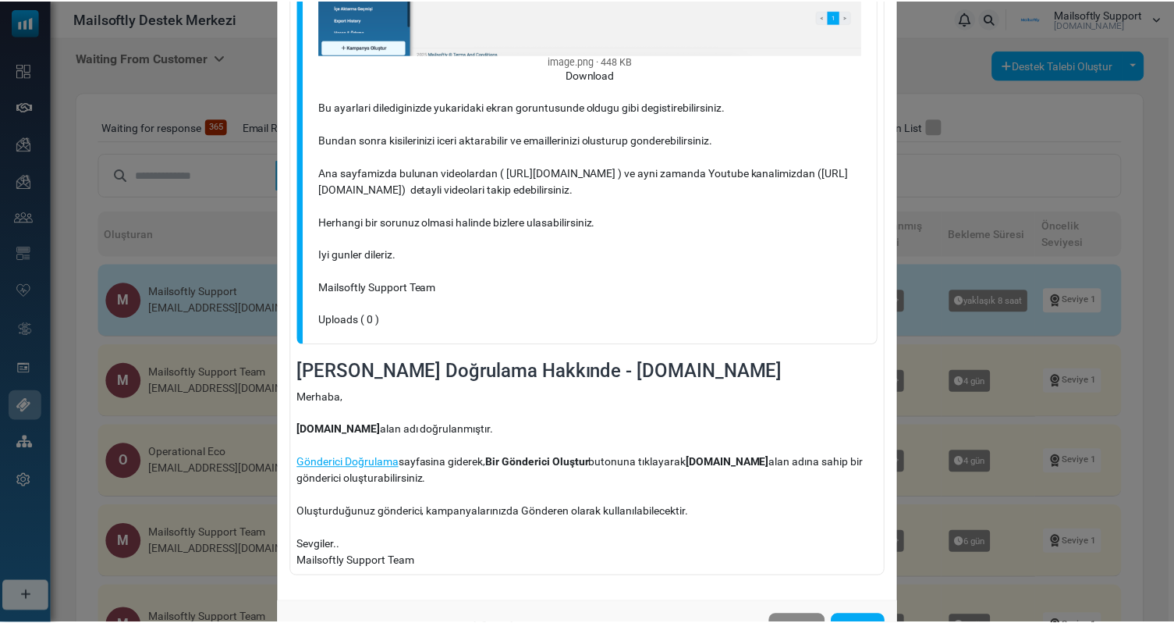
scroll to position [578, 0]
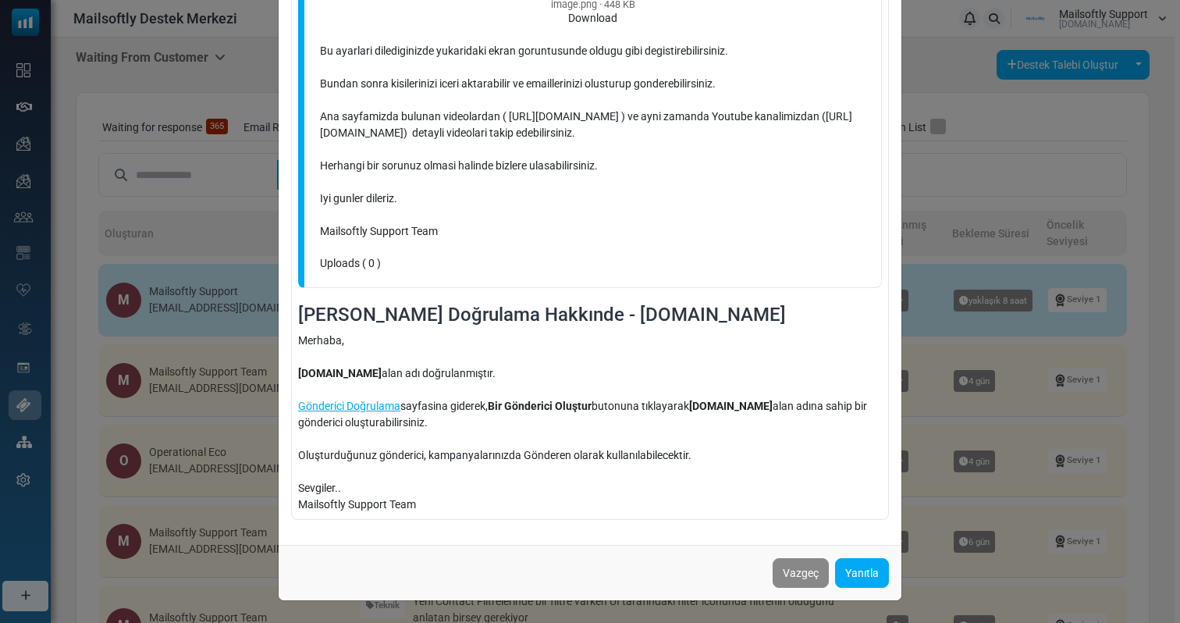
click at [237, 435] on div "[PERSON_NAME] Doğrulama Hakkınde - [DOMAIN_NAME] Kimden : Mailsoftly Support <[…" at bounding box center [590, 311] width 1180 height 623
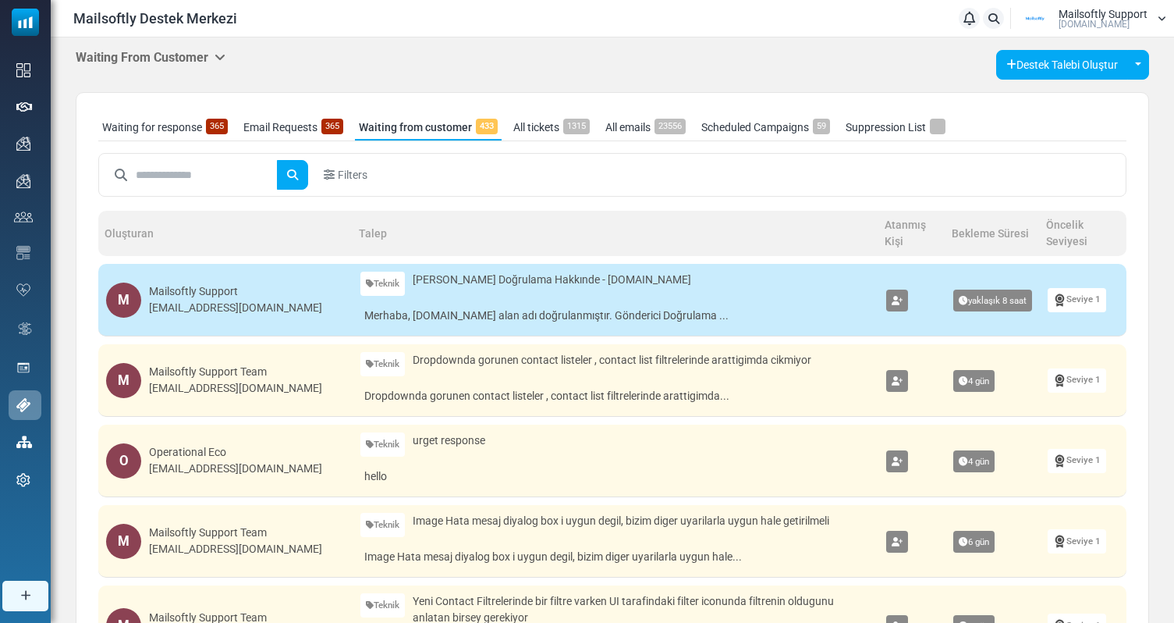
click at [167, 126] on link "Waiting for response 365" at bounding box center [164, 128] width 133 height 26
